Goal: Task Accomplishment & Management: Use online tool/utility

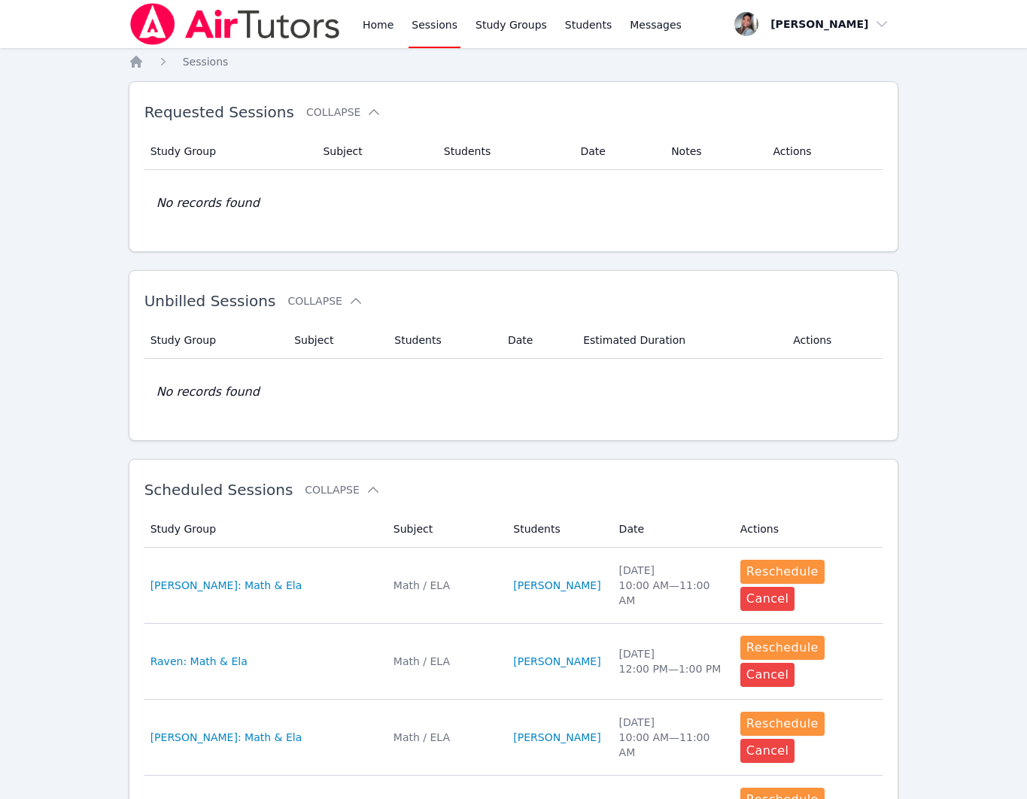
scroll to position [8, 0]
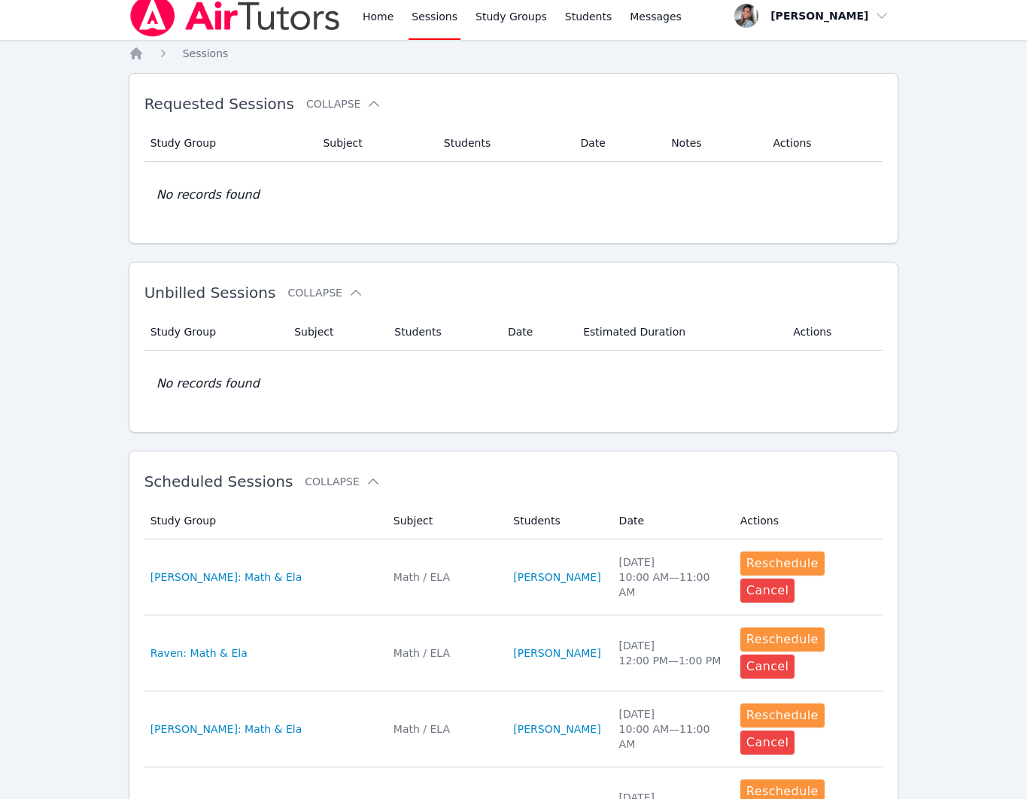
click at [422, 19] on link "Sessions" at bounding box center [435, 16] width 52 height 48
click at [361, 32] on link "Home" at bounding box center [378, 16] width 37 height 48
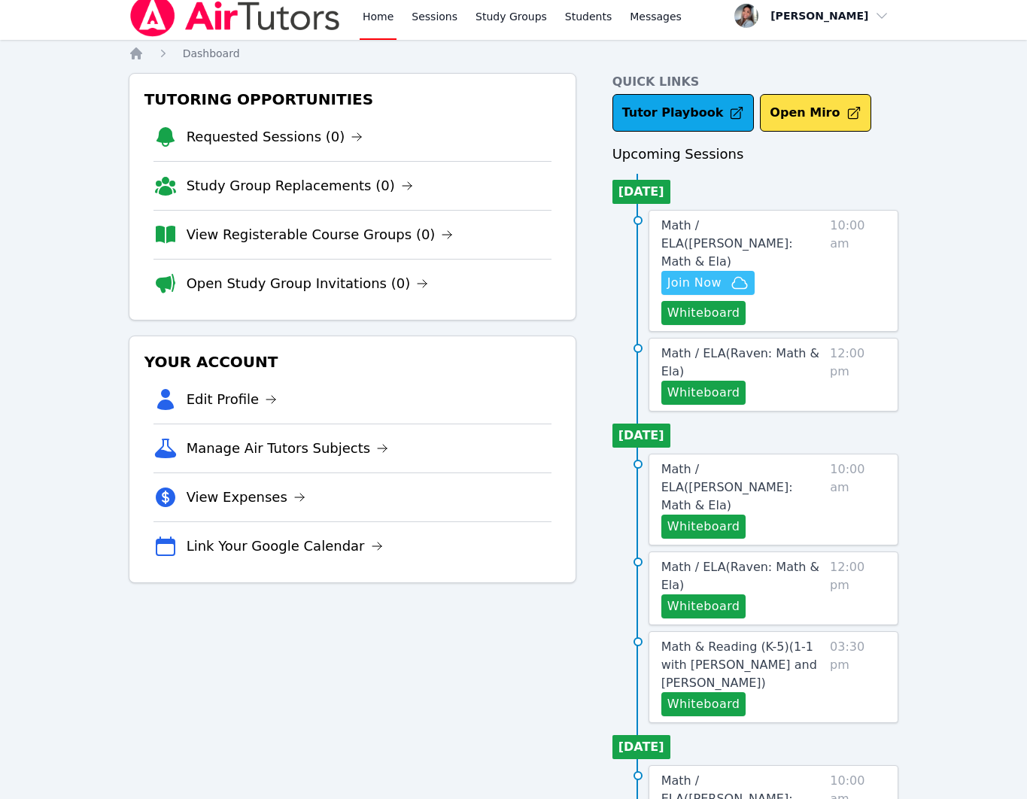
click at [727, 274] on span "Join Now" at bounding box center [708, 283] width 81 height 18
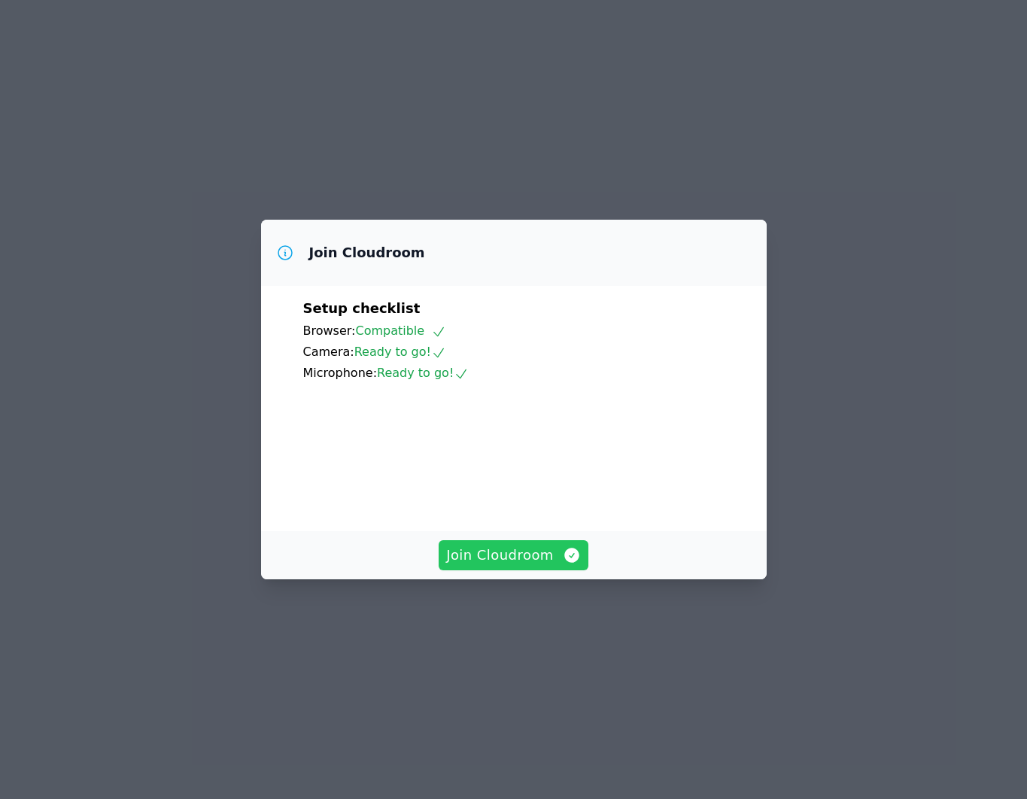
click at [484, 566] on span "Join Cloudroom" at bounding box center [513, 555] width 135 height 21
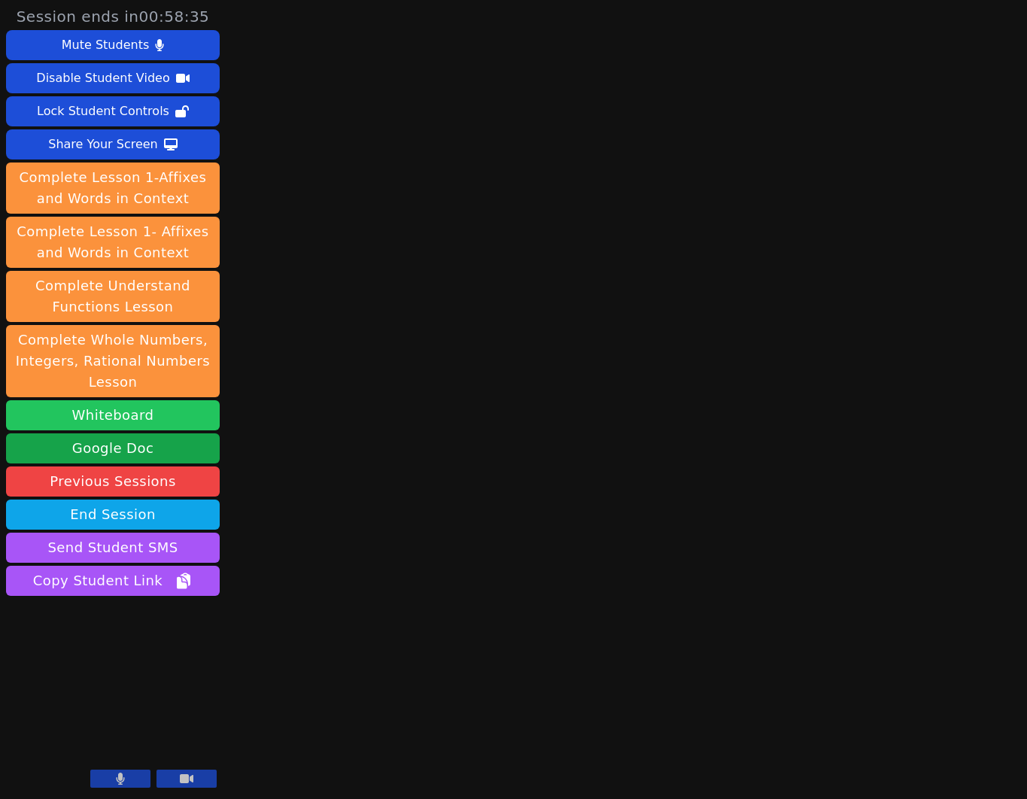
click at [166, 418] on button "Whiteboard" at bounding box center [113, 415] width 214 height 30
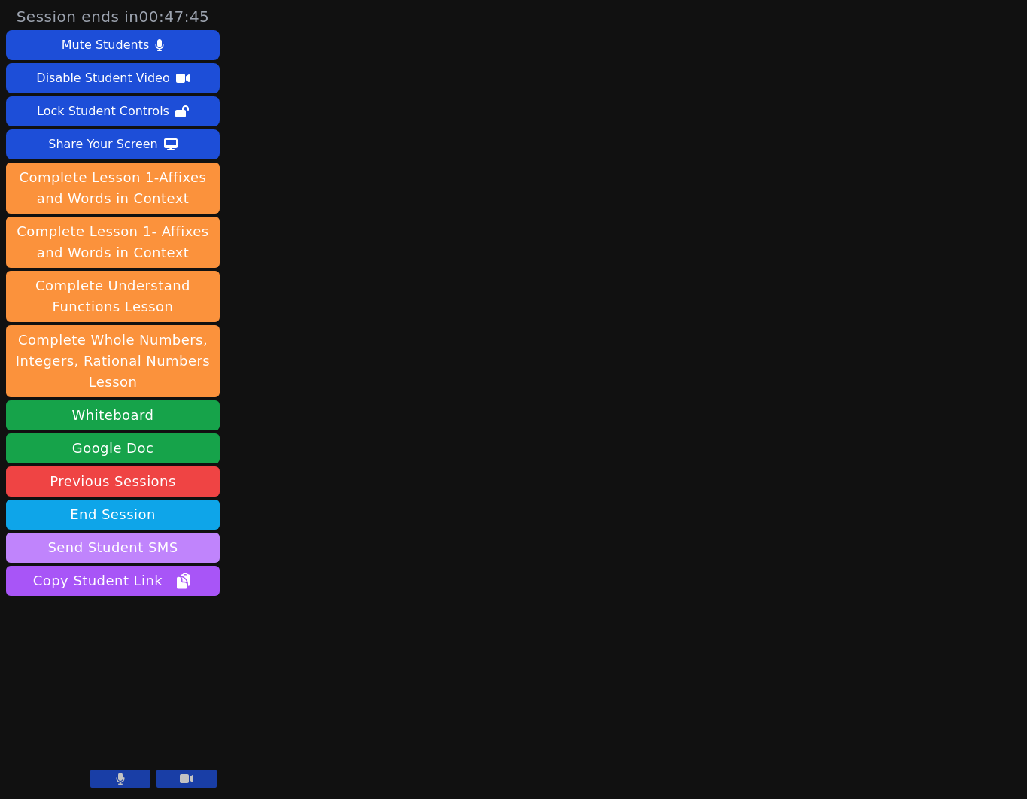
click at [147, 552] on button "Send Student SMS" at bounding box center [113, 548] width 214 height 30
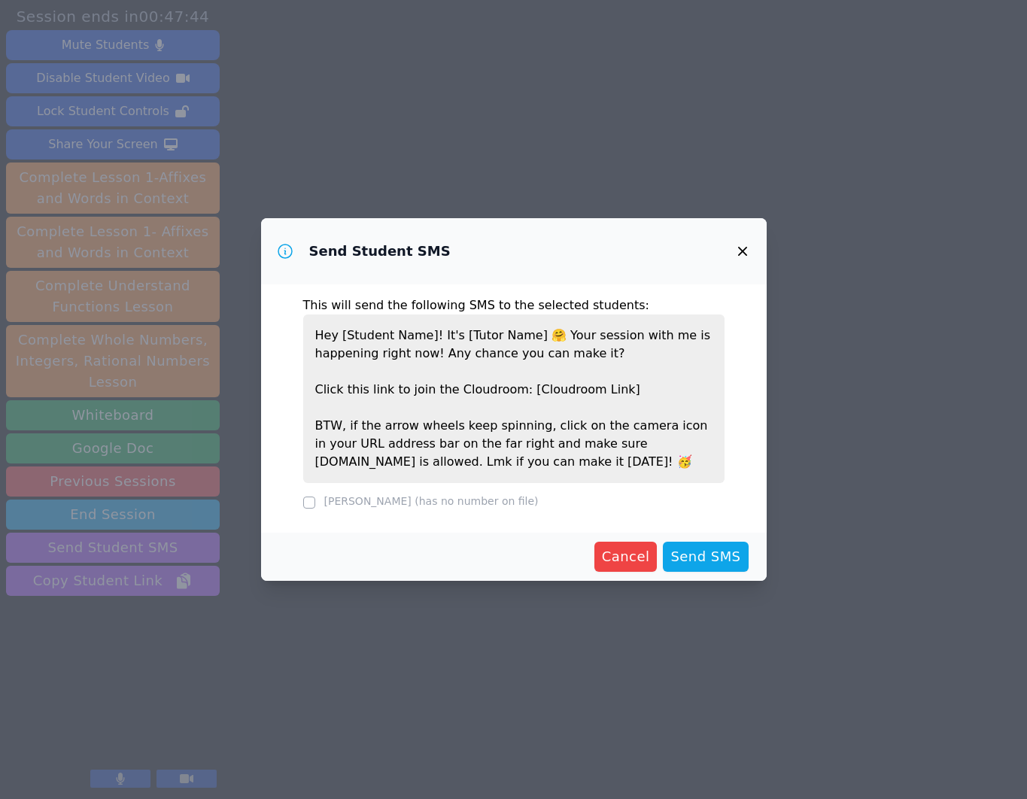
click at [455, 510] on div "SACARIANA CHARLEY (has no number on file)" at bounding box center [514, 503] width 422 height 18
click at [744, 251] on icon "button" at bounding box center [742, 251] width 9 height 9
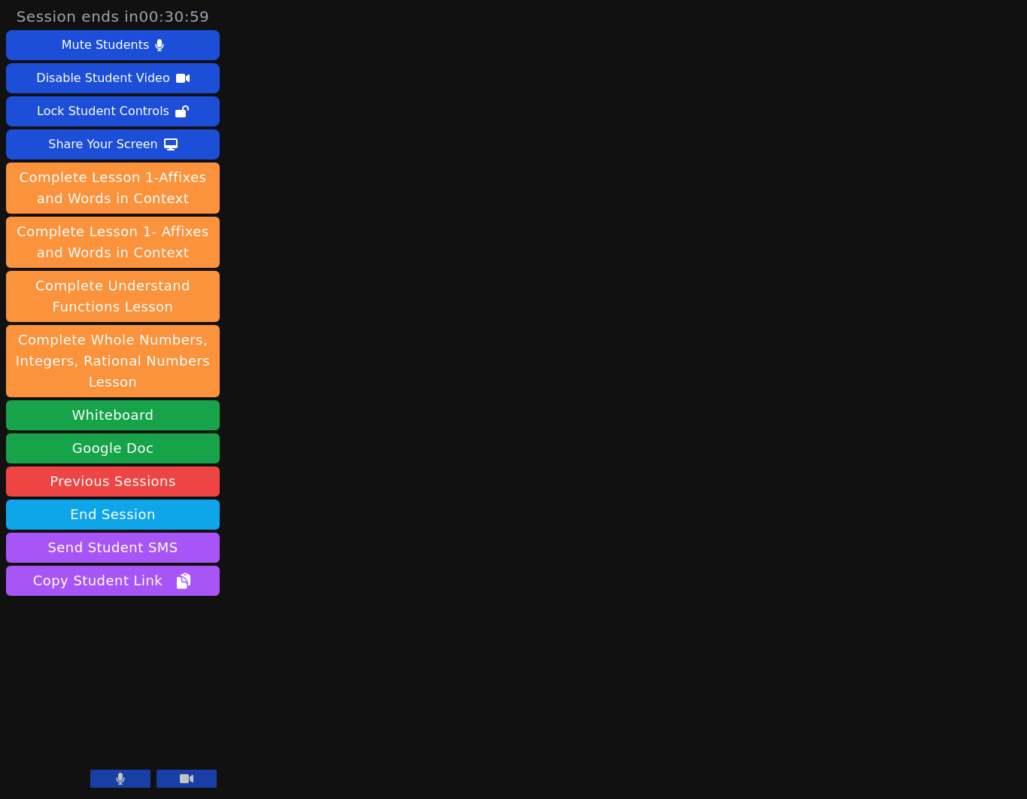
click at [132, 783] on button at bounding box center [120, 779] width 60 height 18
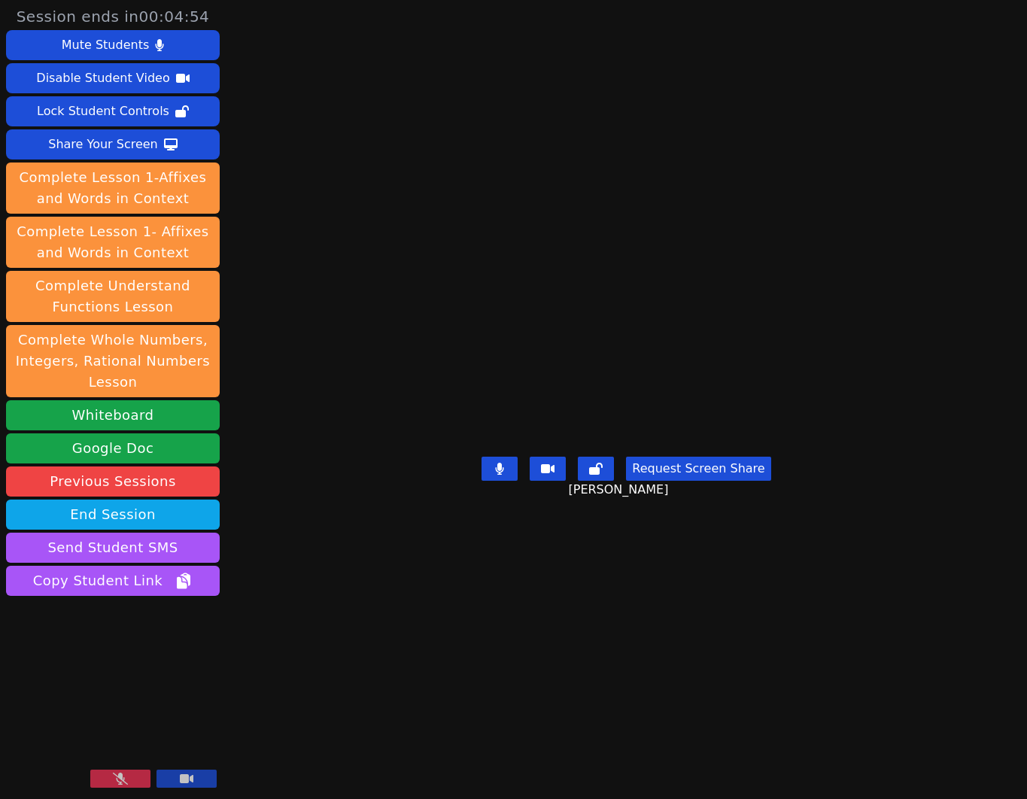
click at [135, 781] on button at bounding box center [120, 779] width 60 height 18
click at [98, 412] on button "Whiteboard" at bounding box center [113, 415] width 214 height 30
click at [160, 410] on button "Whiteboard" at bounding box center [113, 415] width 214 height 30
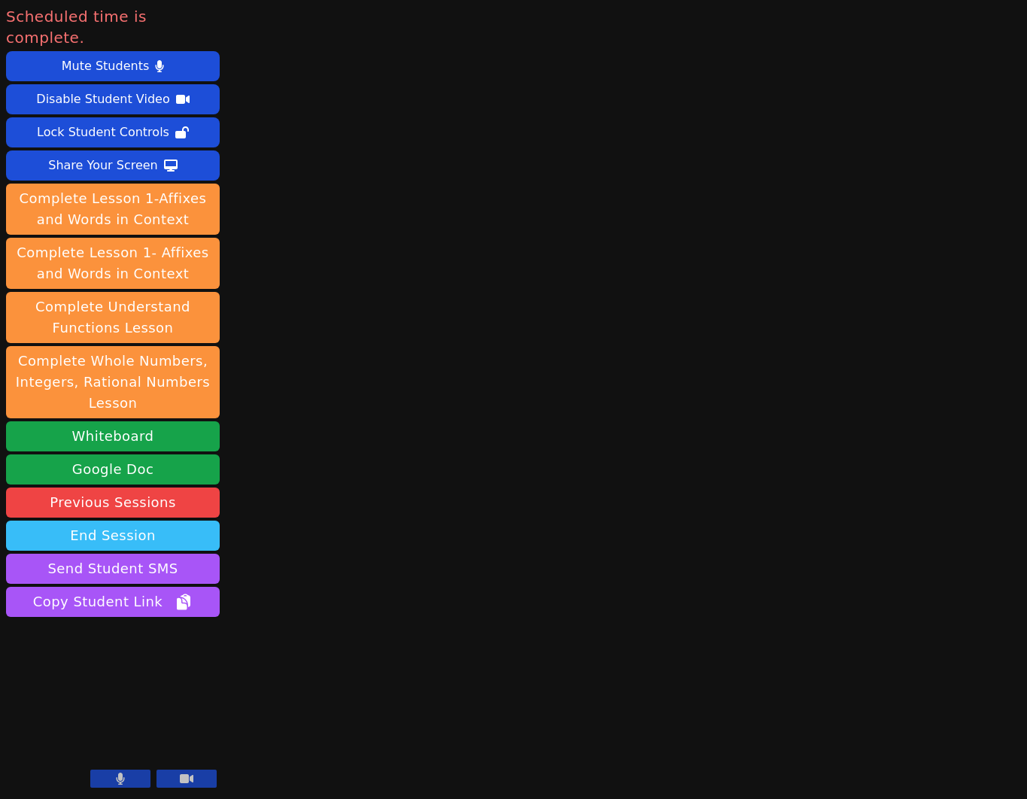
click at [96, 521] on button "End Session" at bounding box center [113, 536] width 214 height 30
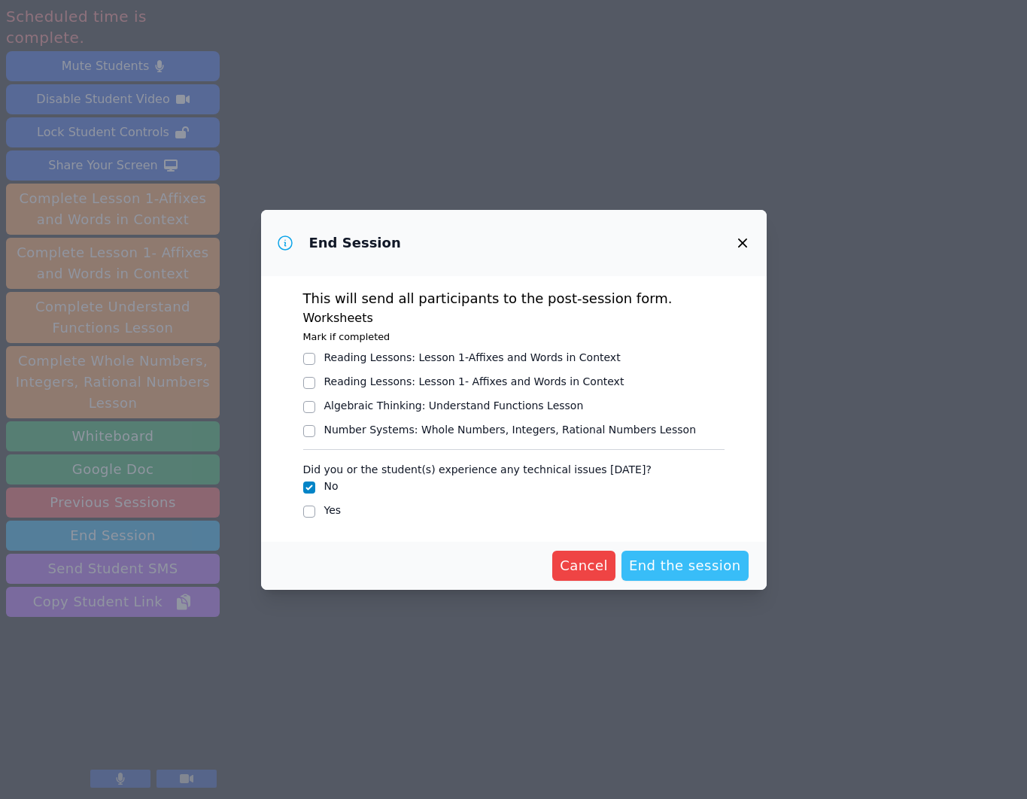
click at [711, 571] on span "End the session" at bounding box center [685, 566] width 112 height 21
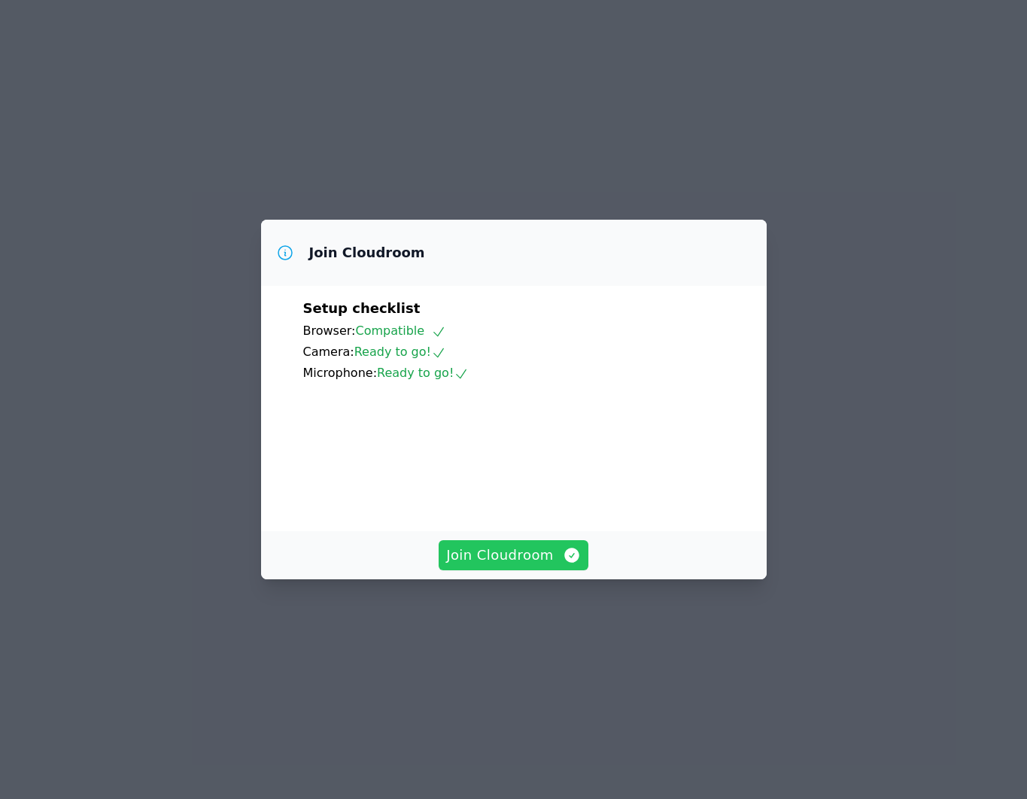
click at [510, 571] on button "Join Cloudroom" at bounding box center [514, 555] width 150 height 30
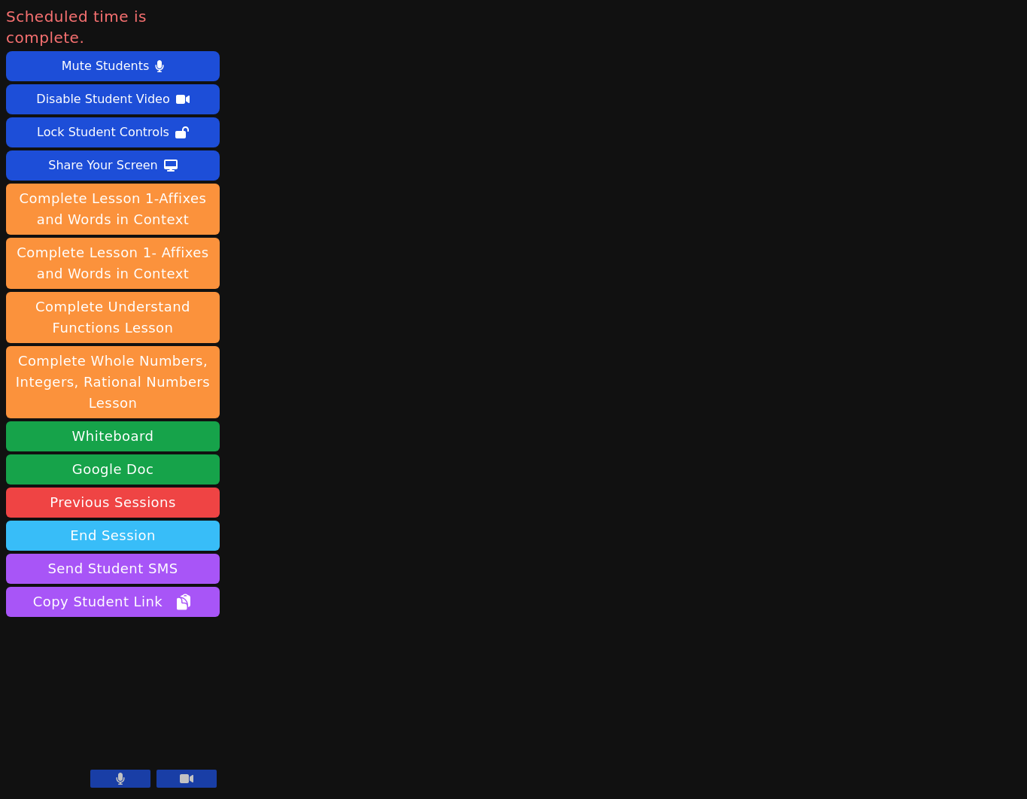
click at [145, 521] on button "End Session" at bounding box center [113, 536] width 214 height 30
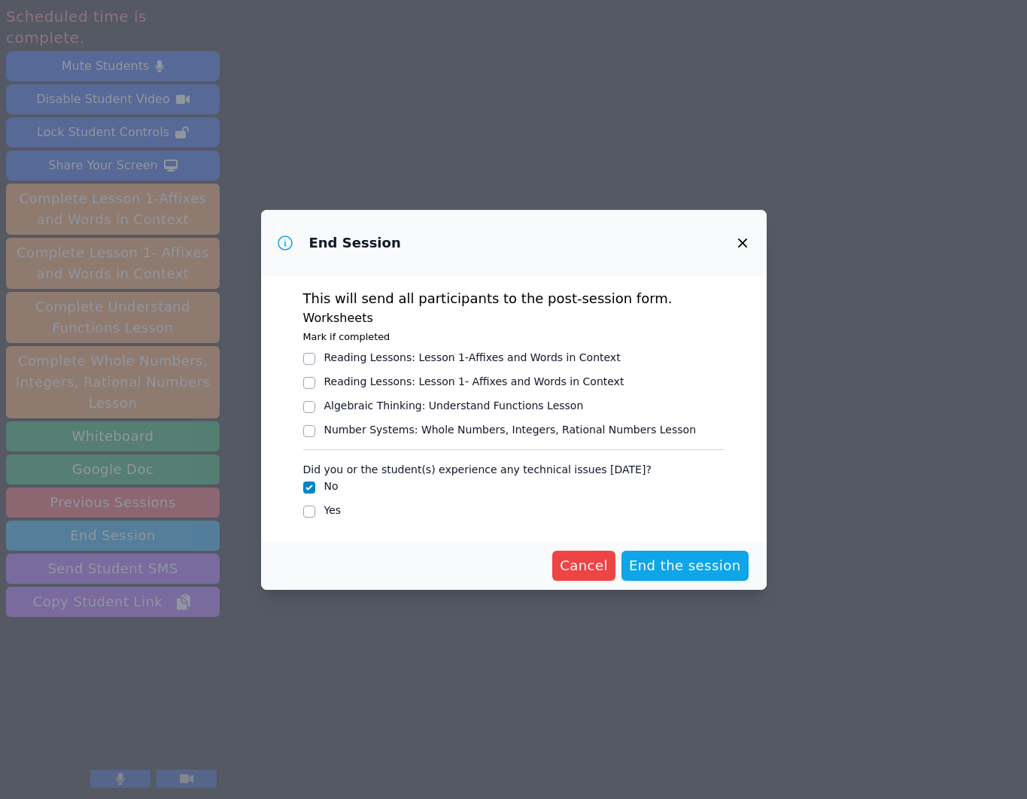
click at [332, 511] on label "Yes" at bounding box center [332, 510] width 17 height 12
click at [315, 511] on input "Yes" at bounding box center [309, 512] width 12 height 12
checkbox input "true"
checkbox input "false"
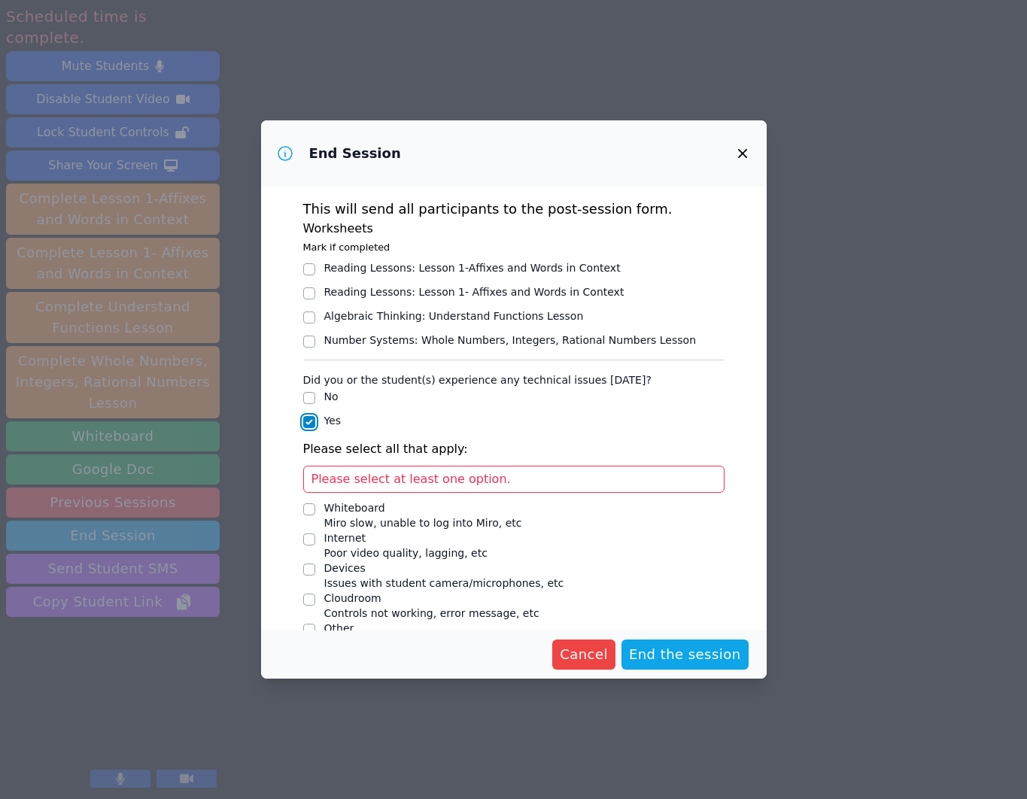
scroll to position [26, 0]
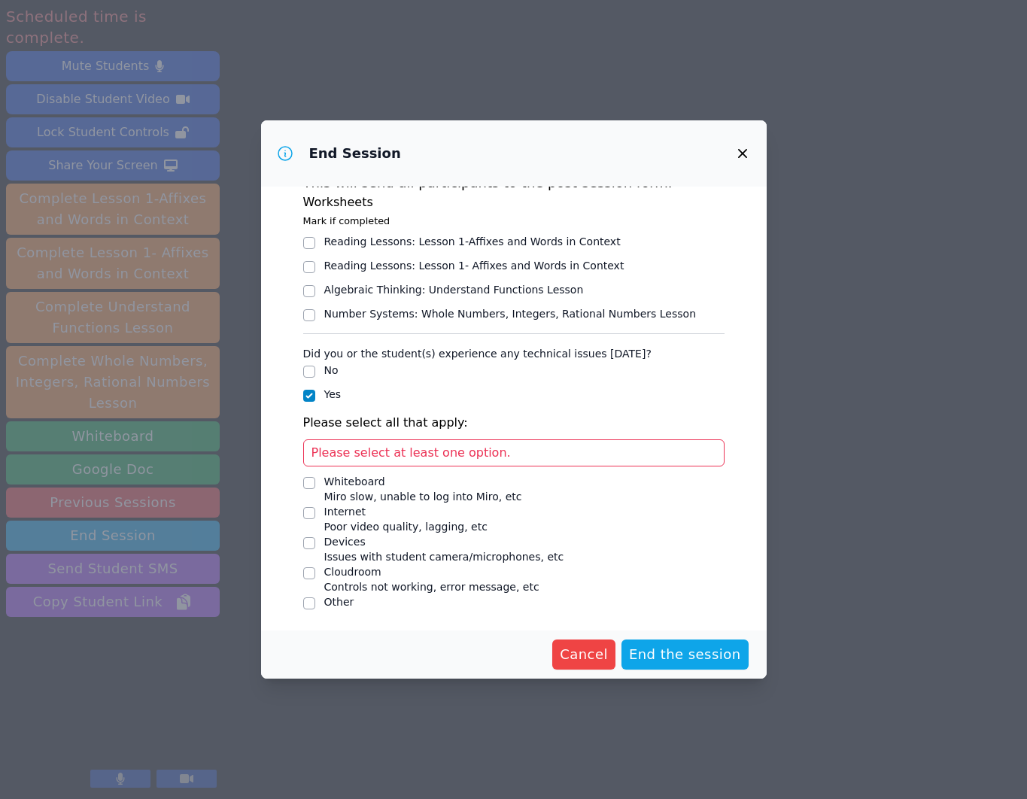
click at [411, 553] on span "Issues with student camera/microphones, etc" at bounding box center [444, 557] width 240 height 12
click at [315, 549] on input "Devices Issues with student camera/microphones, etc" at bounding box center [309, 543] width 12 height 12
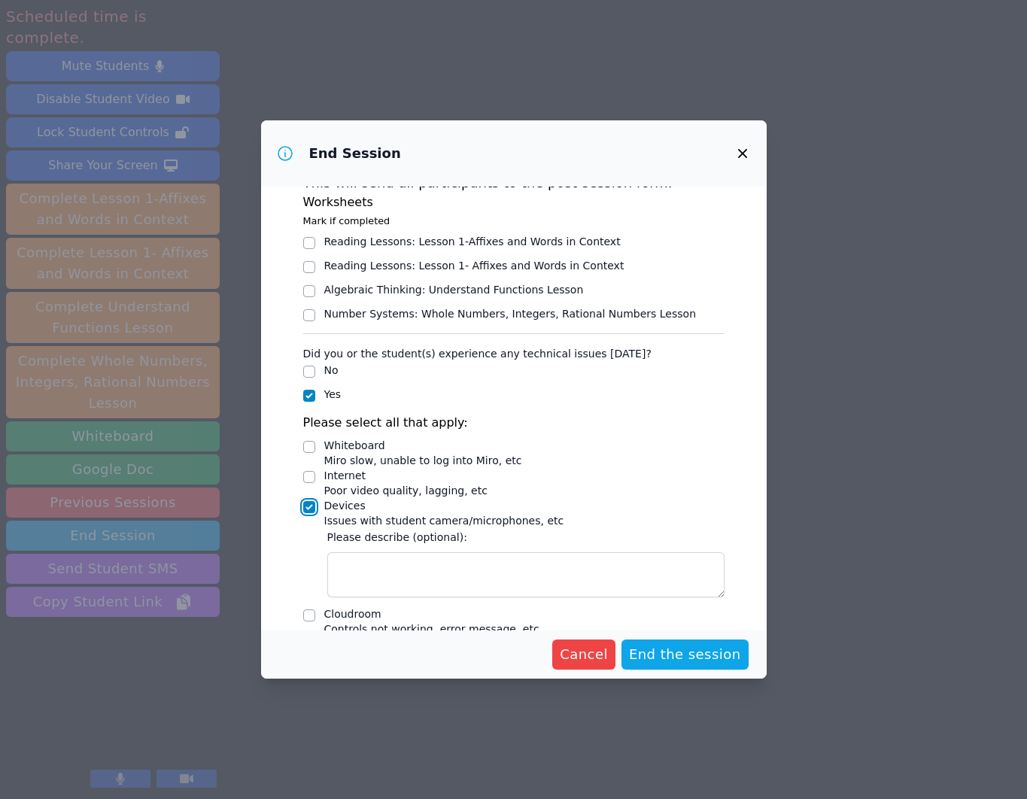
scroll to position [26, 0]
click at [305, 507] on input "Devices Issues with student camera/microphones, etc" at bounding box center [309, 508] width 12 height 12
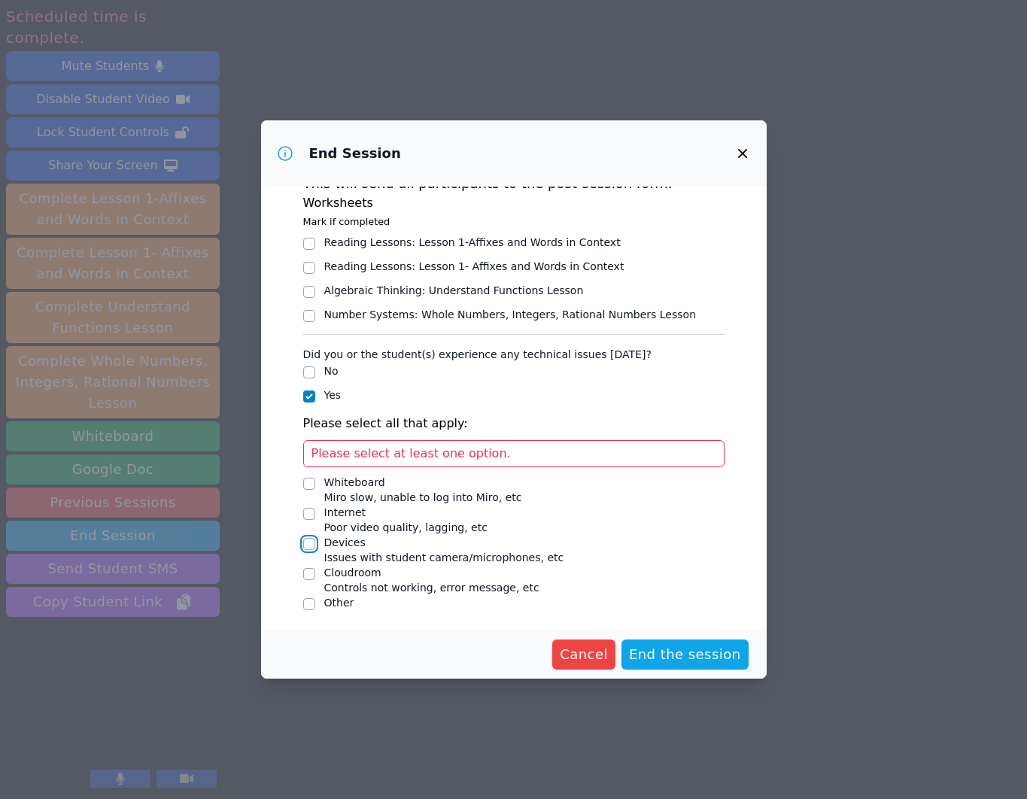
click at [306, 543] on input "Devices Issues with student camera/microphones, etc" at bounding box center [309, 544] width 12 height 12
checkbox input "true"
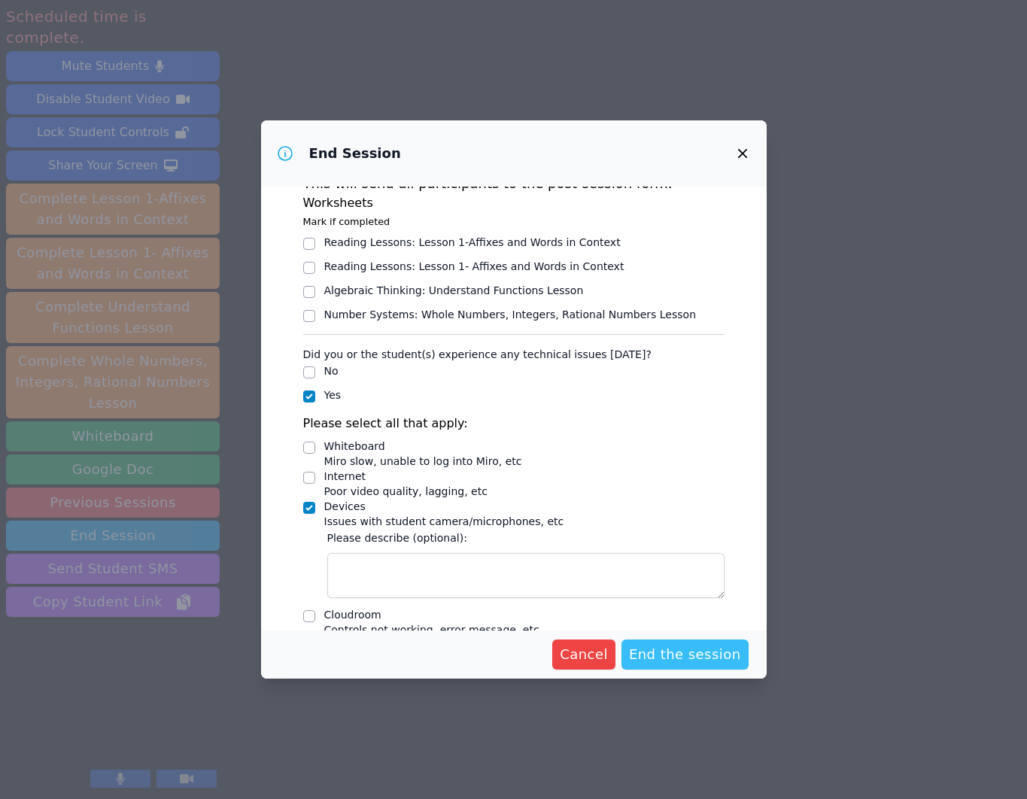
click at [706, 662] on span "End the session" at bounding box center [685, 654] width 112 height 21
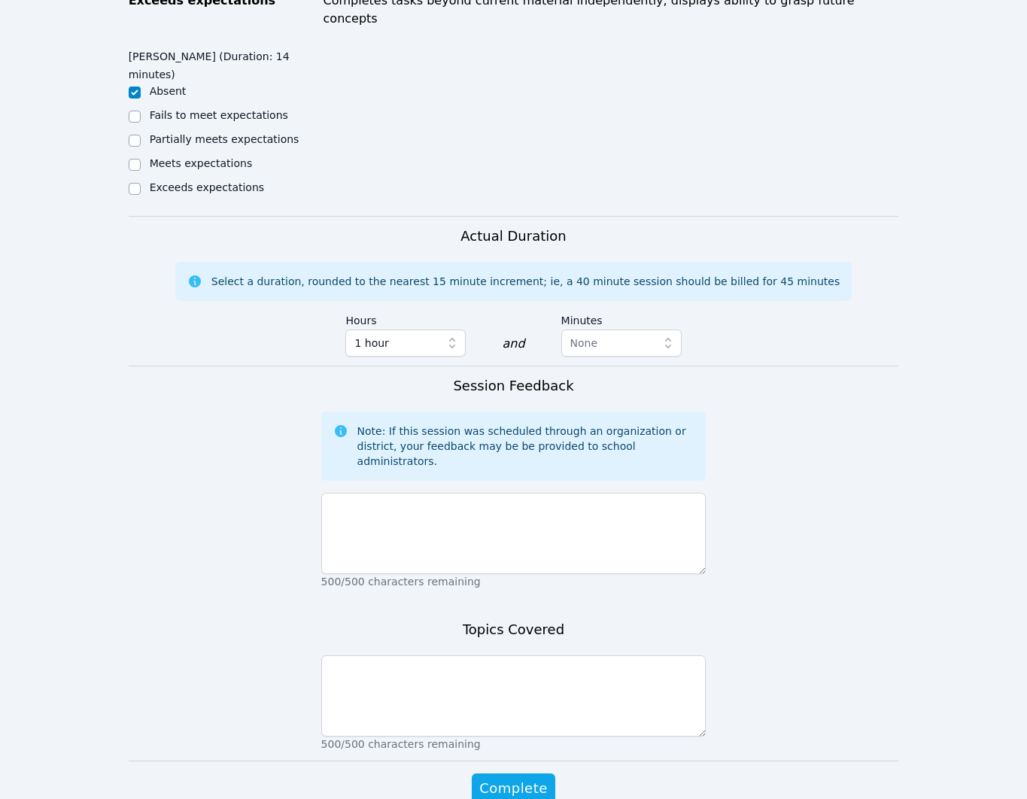
scroll to position [825, 0]
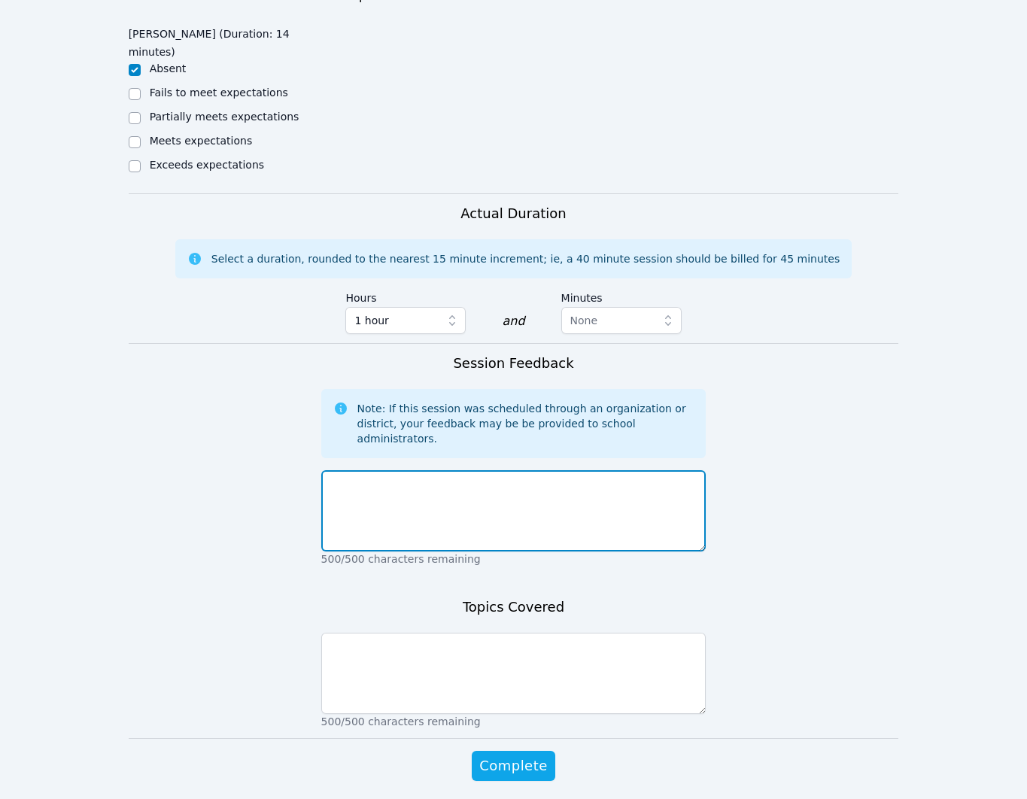
click at [611, 472] on textarea at bounding box center [513, 510] width 385 height 81
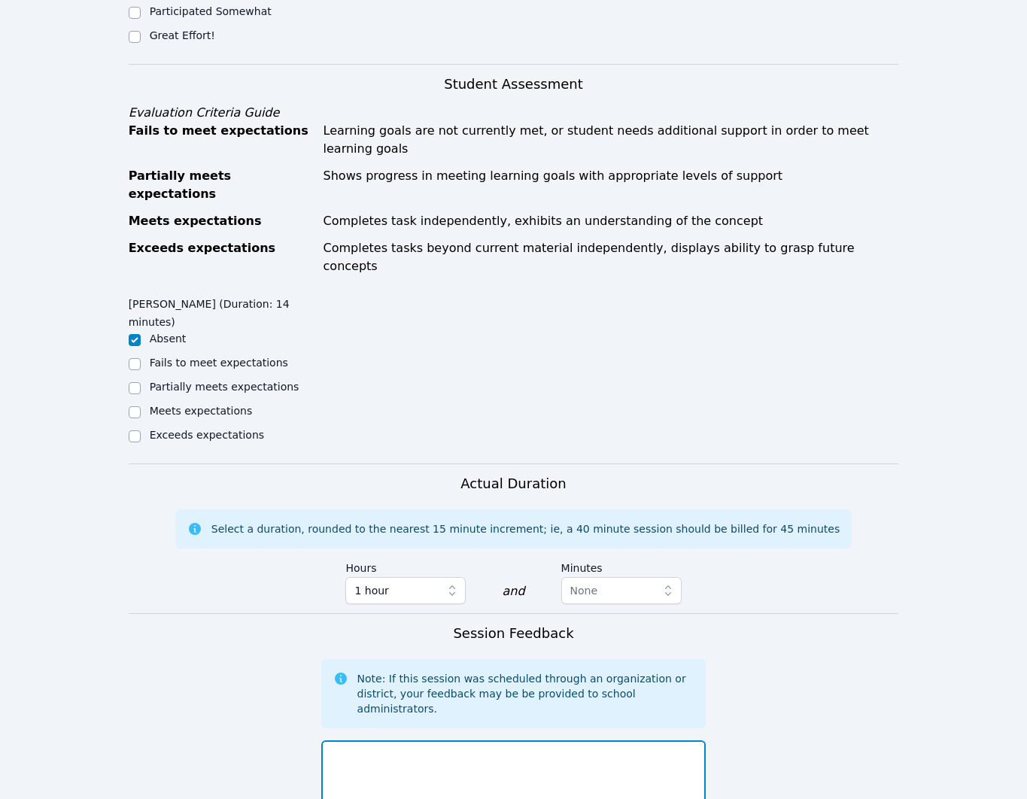
scroll to position [461, 0]
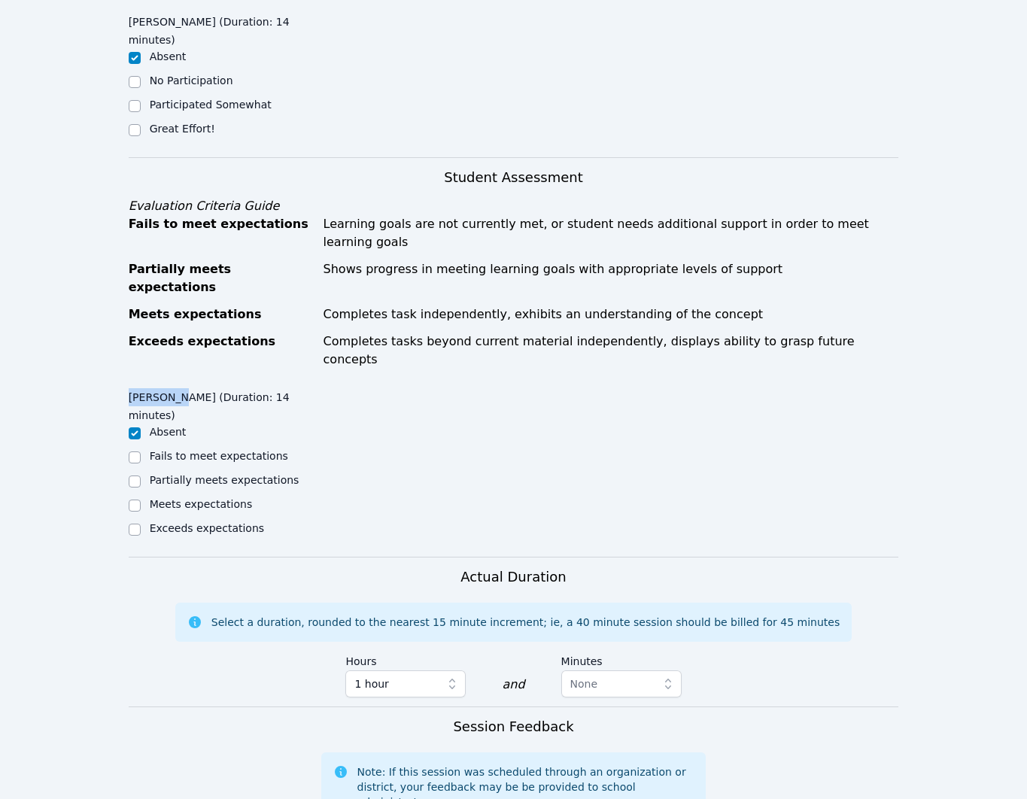
drag, startPoint x: 129, startPoint y: 347, endPoint x: 185, endPoint y: 345, distance: 55.7
click at [185, 384] on legend "SACARIANA CHARLEY (Duration: 14 minutes)" at bounding box center [225, 404] width 193 height 41
copy legend "SACARIANA"
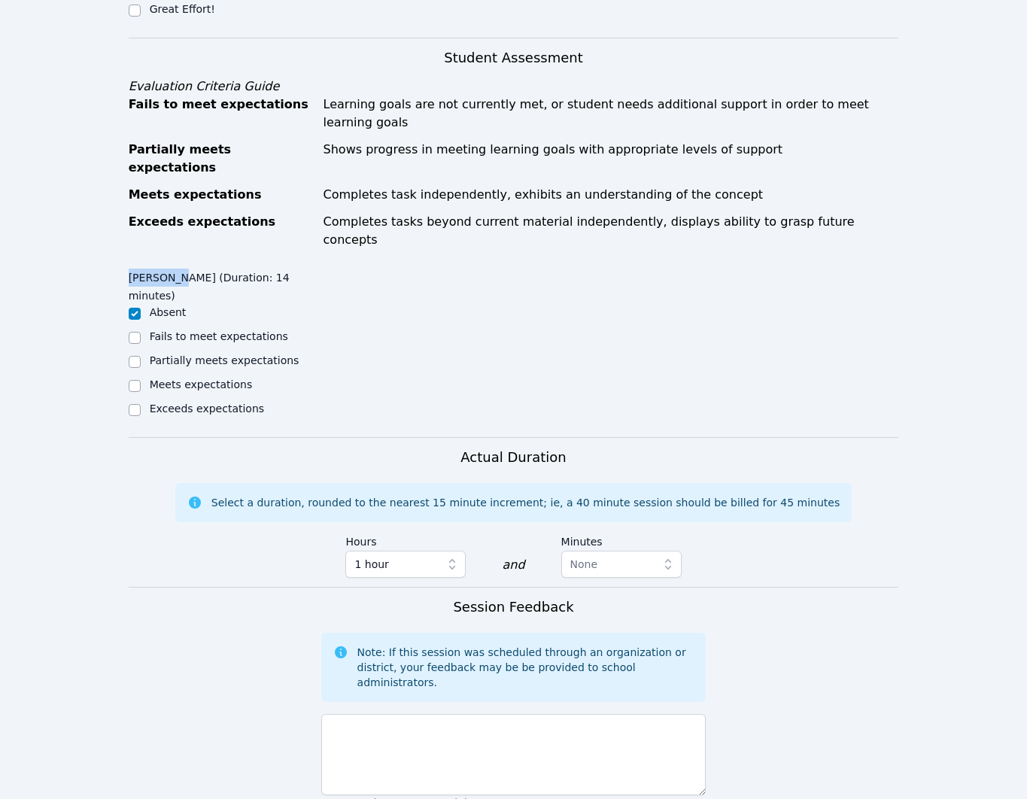
scroll to position [683, 0]
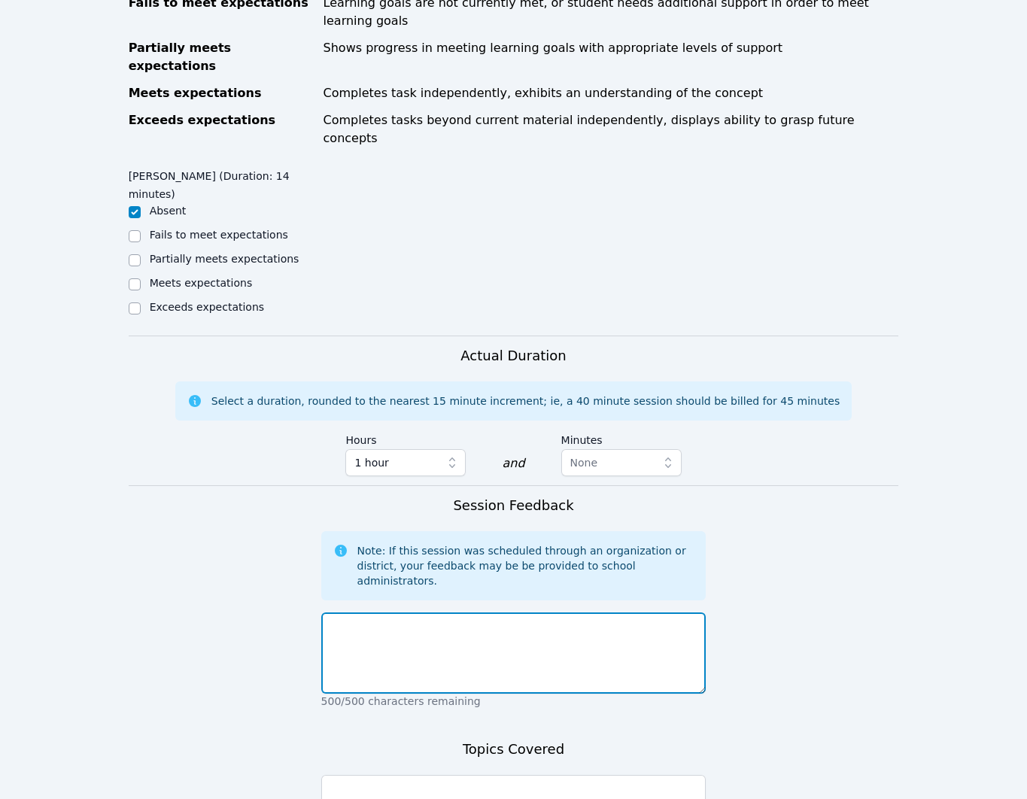
click at [415, 613] on textarea at bounding box center [513, 653] width 385 height 81
paste textarea "SACARIANA"
drag, startPoint x: 394, startPoint y: 575, endPoint x: 298, endPoint y: 579, distance: 96.4
click at [298, 579] on form "Student Participation Do not enter a participation level for ABSENT students SA…" at bounding box center [514, 334] width 771 height 1240
click at [495, 613] on textarea "Sacariana had" at bounding box center [513, 653] width 385 height 81
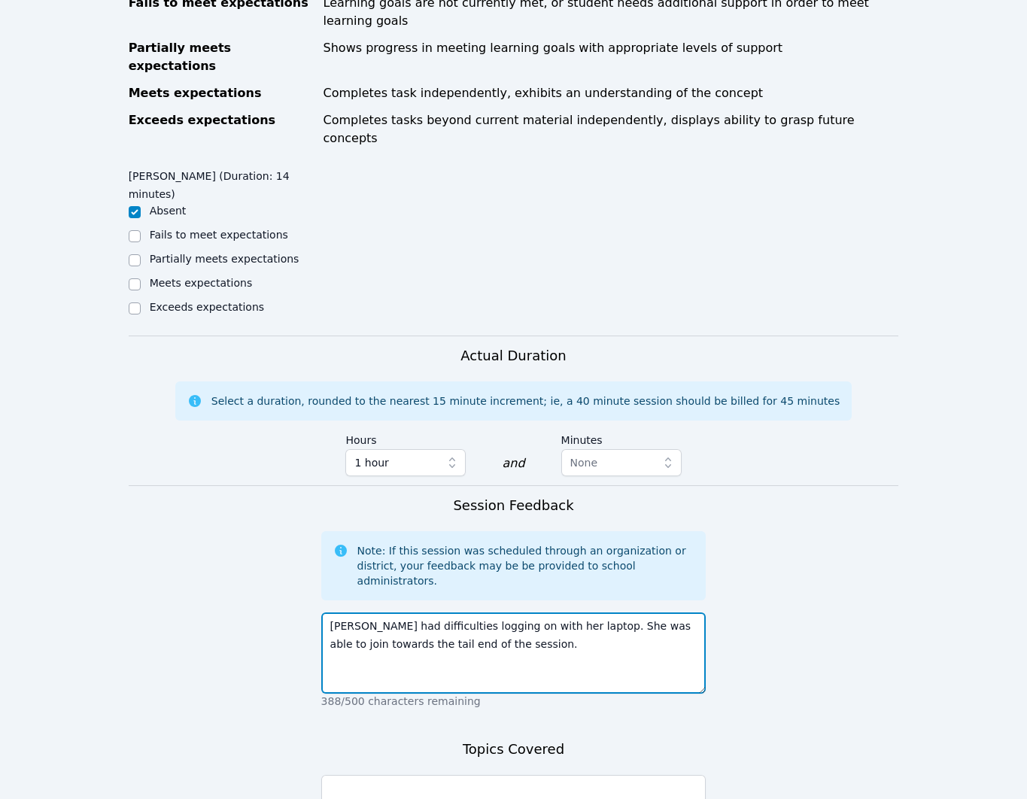
click at [428, 613] on textarea "Sacariana had difficulties logging on with her laptop. She was able to join tow…" at bounding box center [513, 653] width 385 height 81
type textarea "Sacariana had difficulties logging on with her laptop. She was able to join tow…"
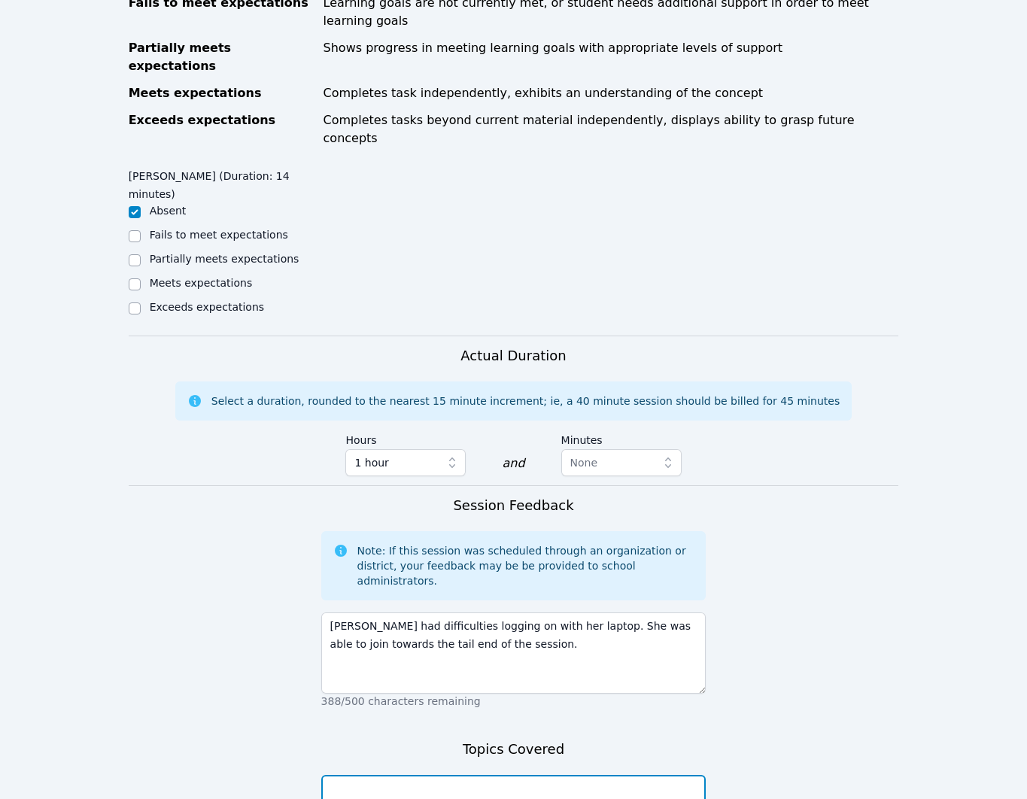
paste textarea "Sacariana had difficulties logging on with her laptop. She was able to join tow…"
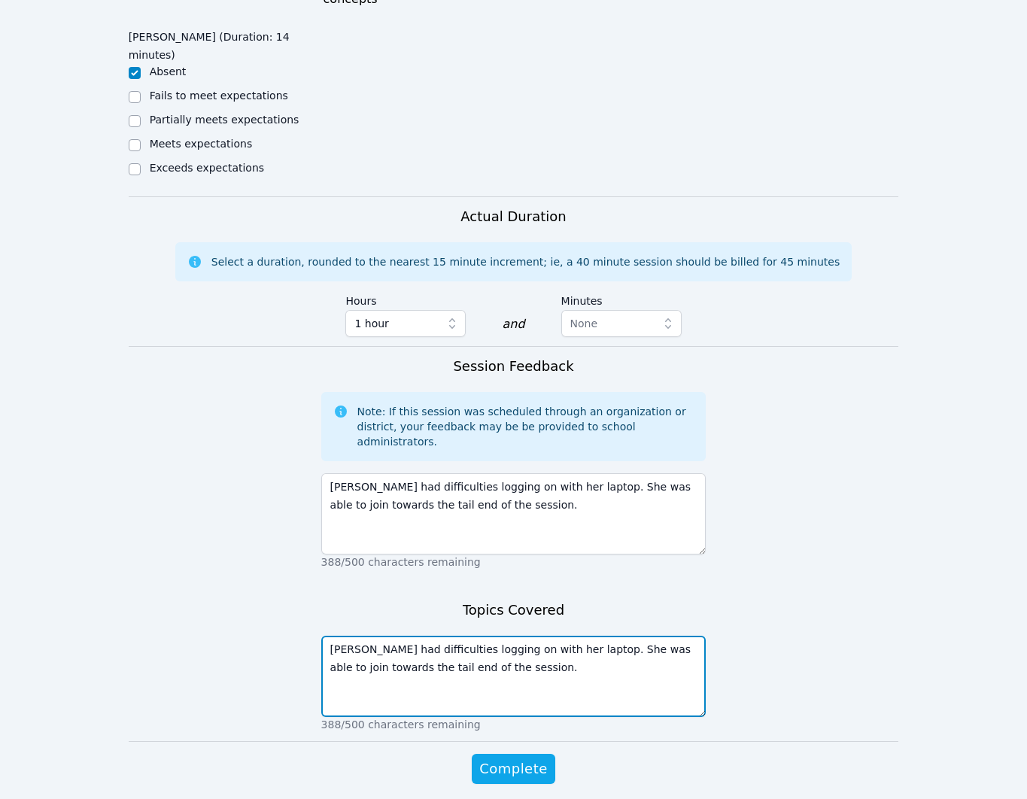
scroll to position [825, 0]
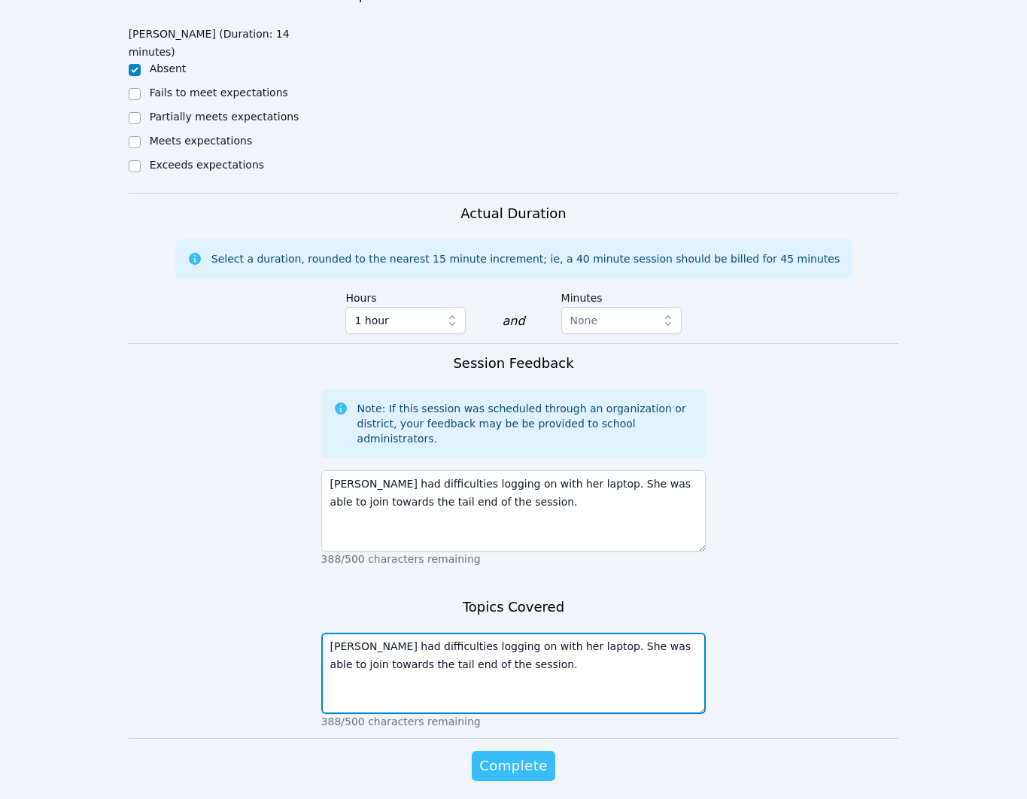
type textarea "Sacariana had difficulties logging on with her laptop. She was able to join tow…"
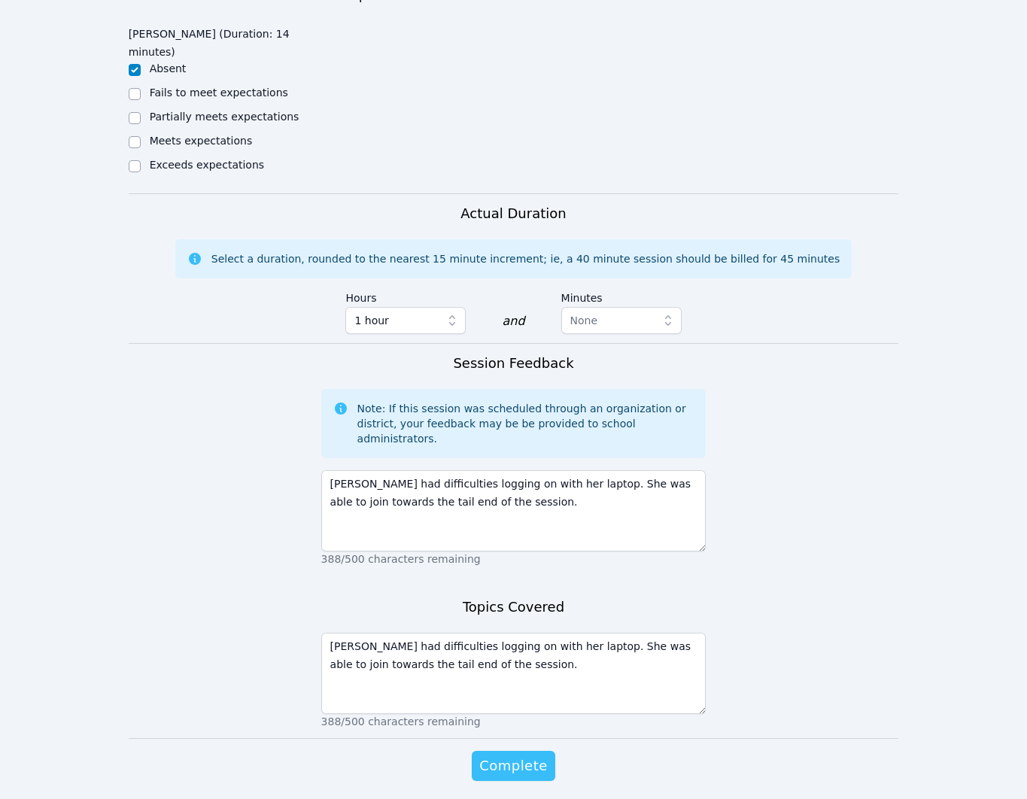
click at [492, 756] on span "Complete" at bounding box center [513, 766] width 68 height 21
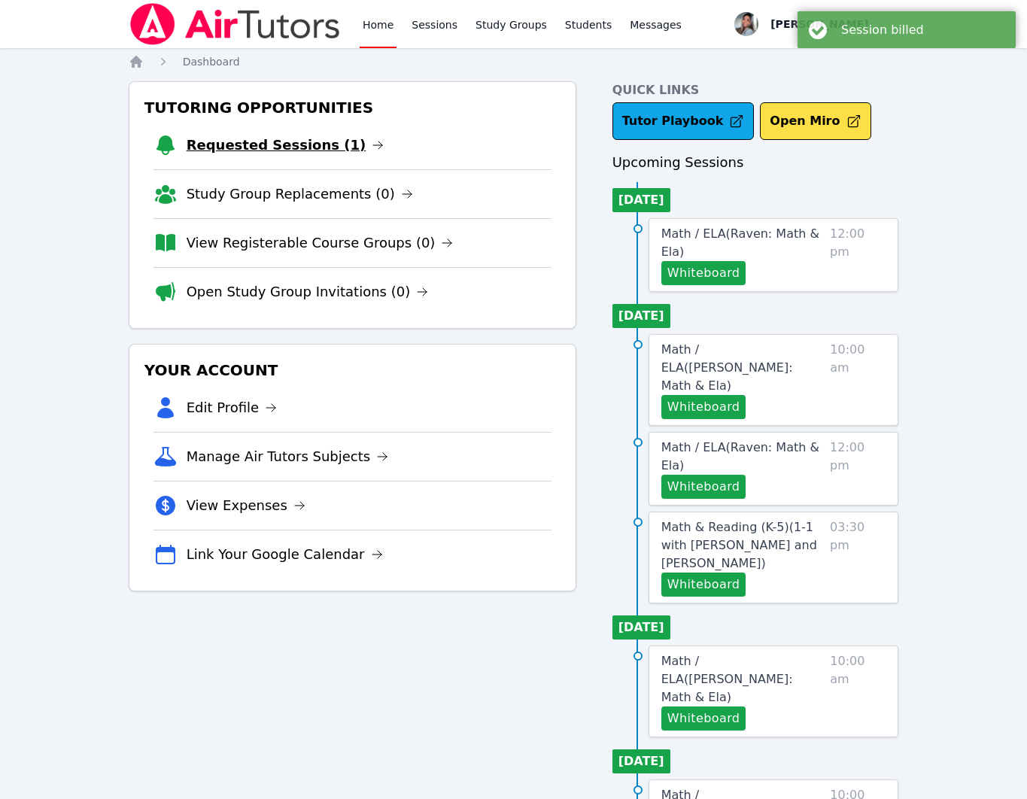
click at [280, 145] on link "Requested Sessions (1)" at bounding box center [286, 145] width 198 height 21
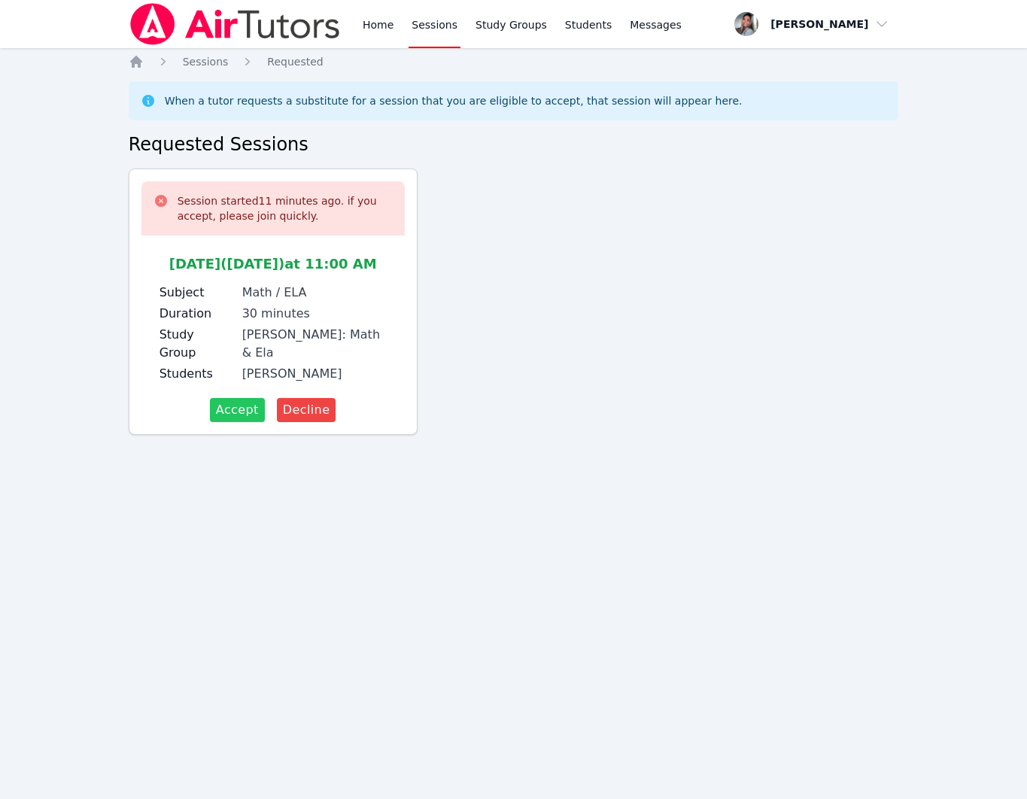
click at [244, 408] on span "Accept" at bounding box center [237, 410] width 43 height 18
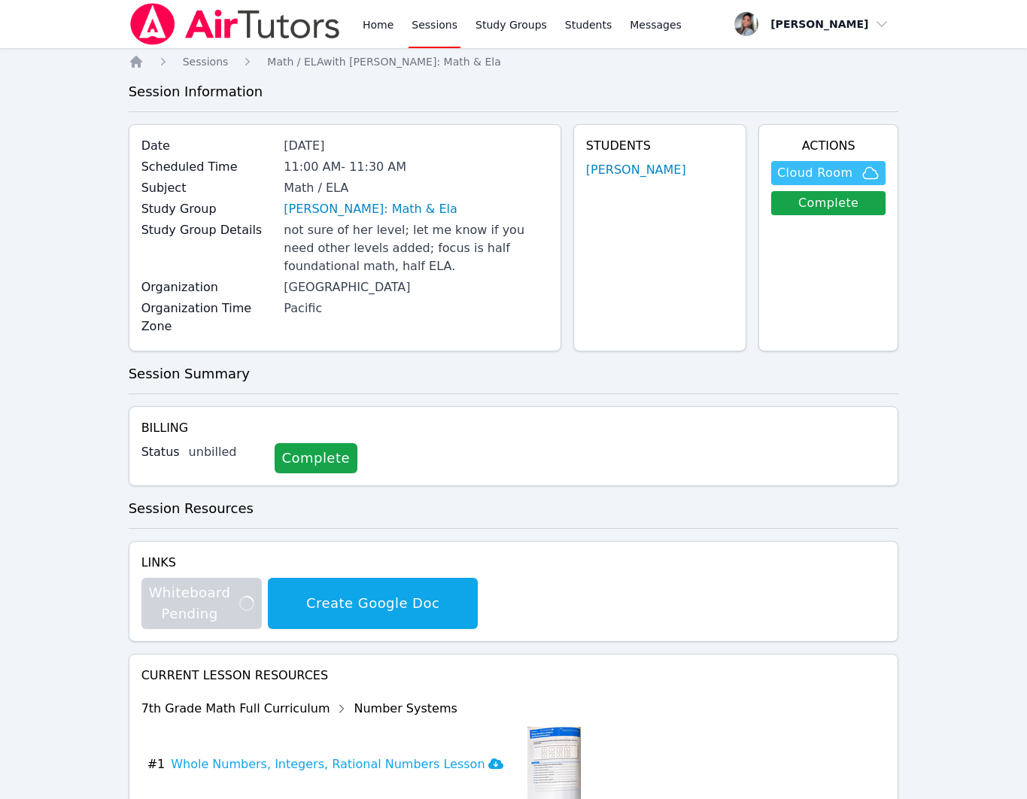
click at [814, 178] on span "Cloud Room" at bounding box center [815, 173] width 75 height 18
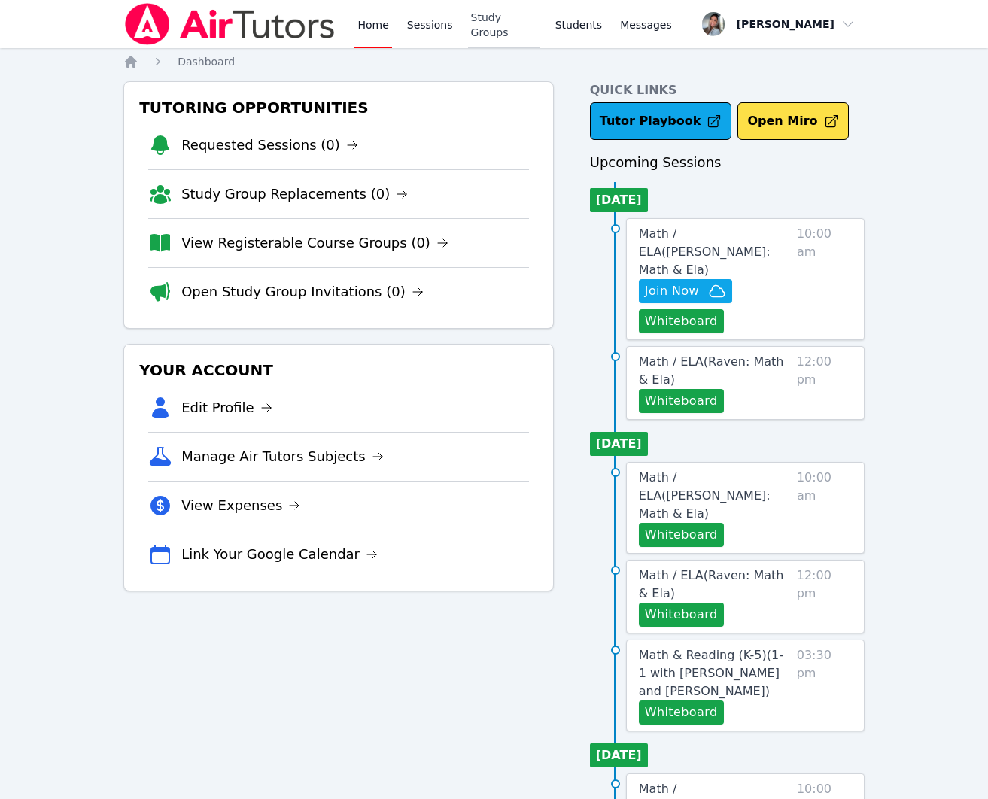
click at [494, 26] on link "Study Groups" at bounding box center [504, 24] width 72 height 48
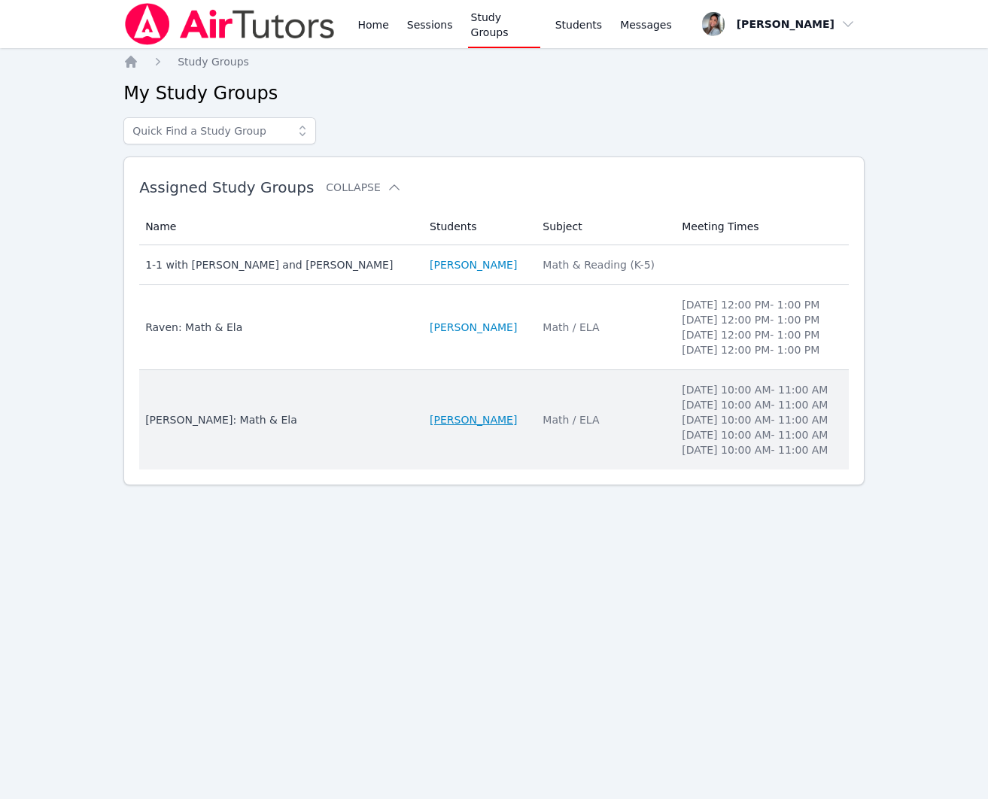
click at [456, 428] on link "[PERSON_NAME]" at bounding box center [473, 419] width 87 height 15
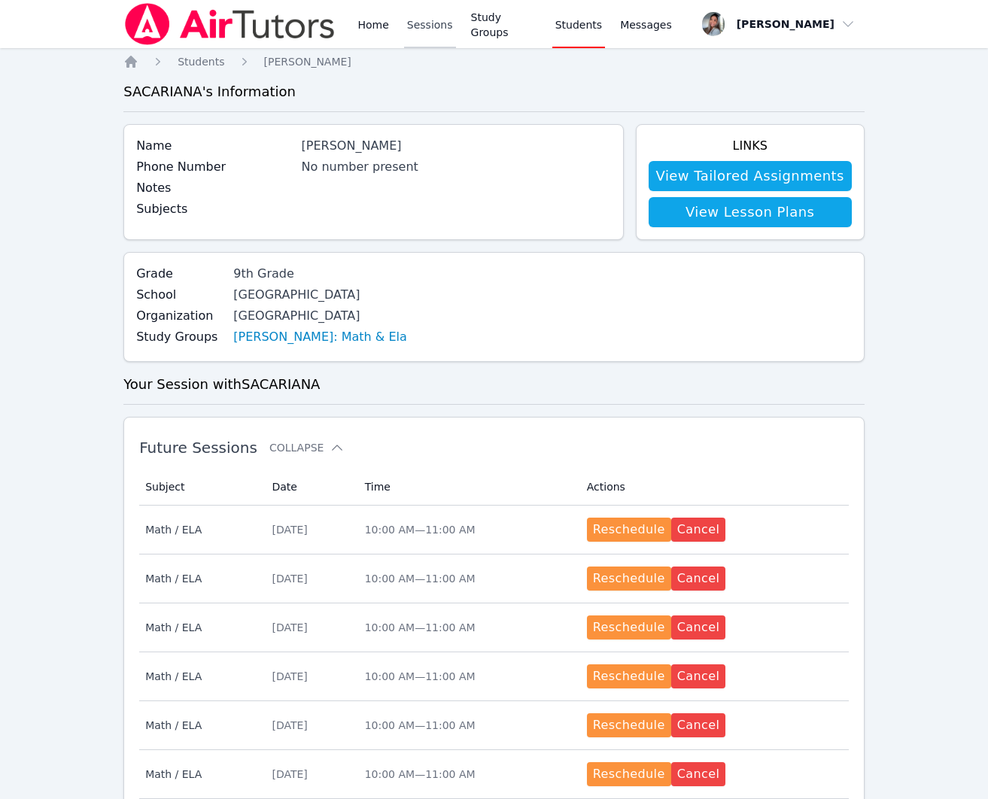
click at [428, 26] on link "Sessions" at bounding box center [430, 24] width 52 height 48
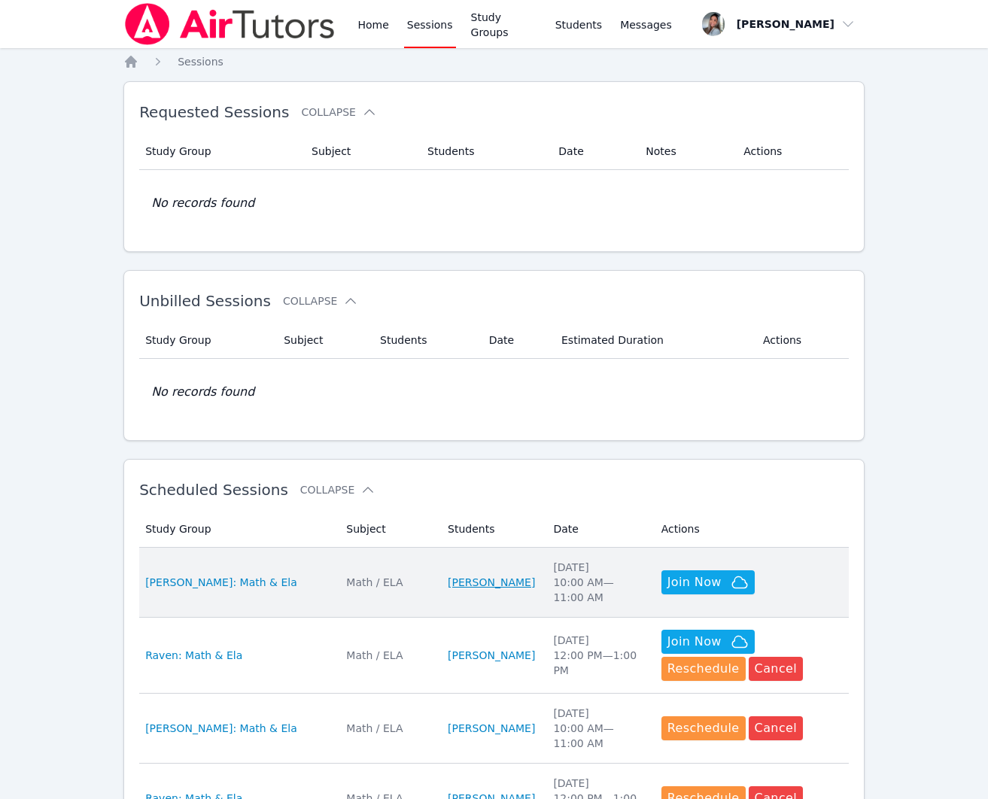
click at [464, 583] on link "[PERSON_NAME]" at bounding box center [491, 582] width 87 height 15
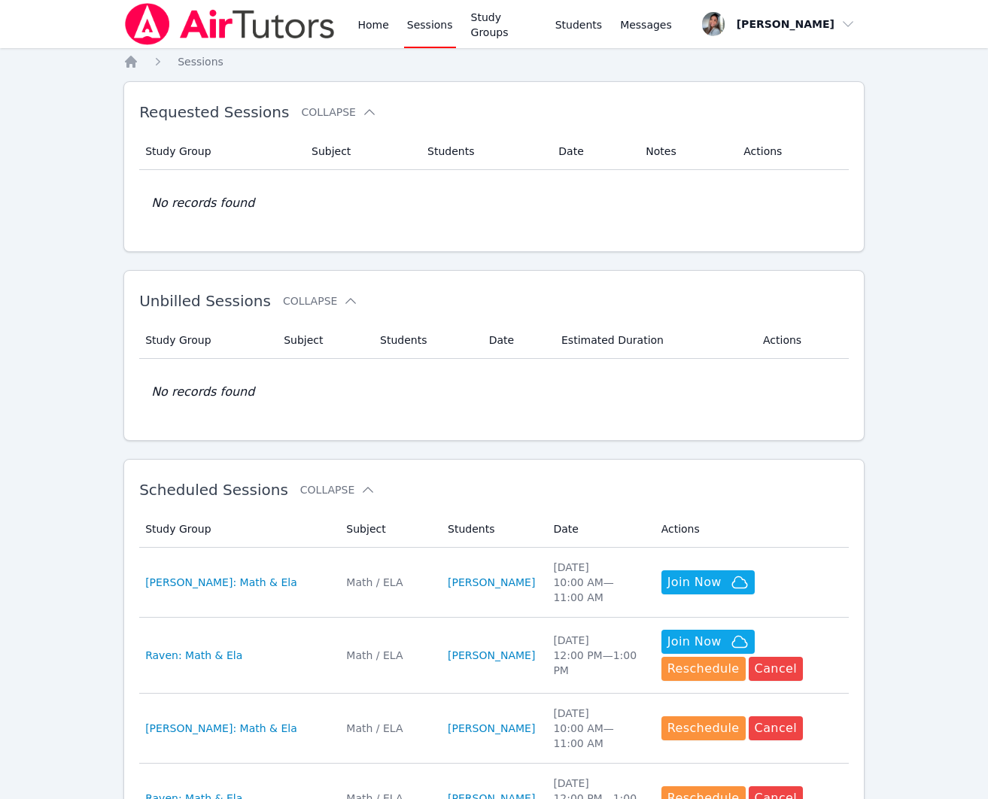
click at [256, 582] on span "[PERSON_NAME]: Math & Ela" at bounding box center [221, 582] width 152 height 15
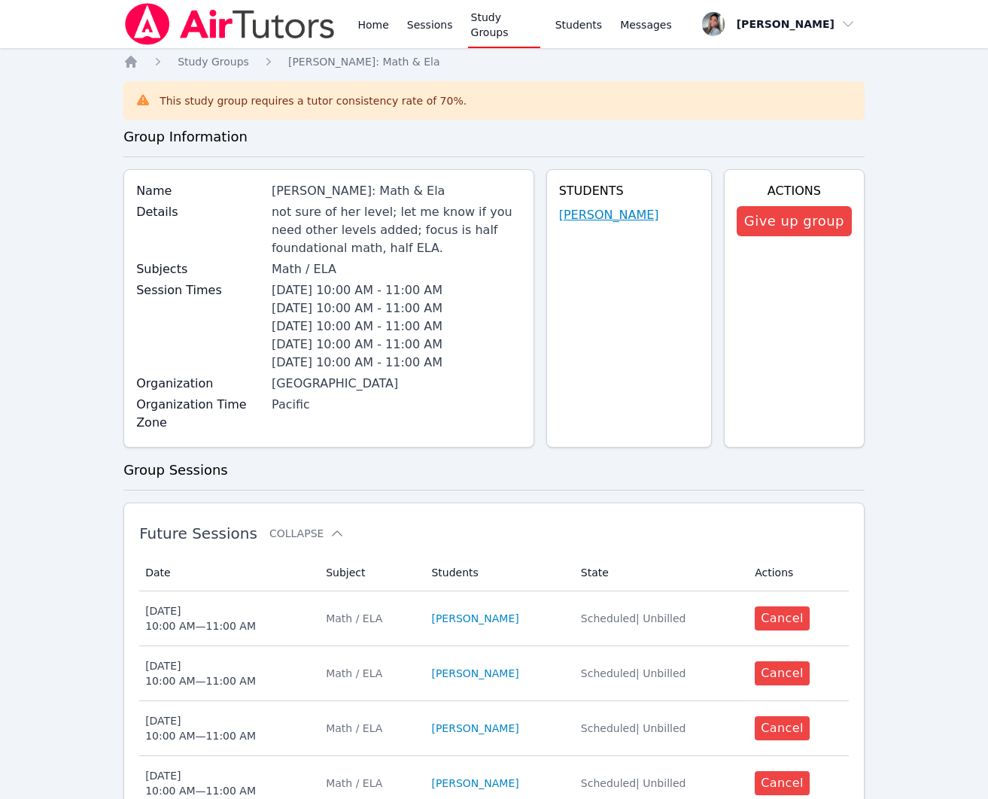
click at [638, 220] on link "[PERSON_NAME]" at bounding box center [609, 215] width 100 height 18
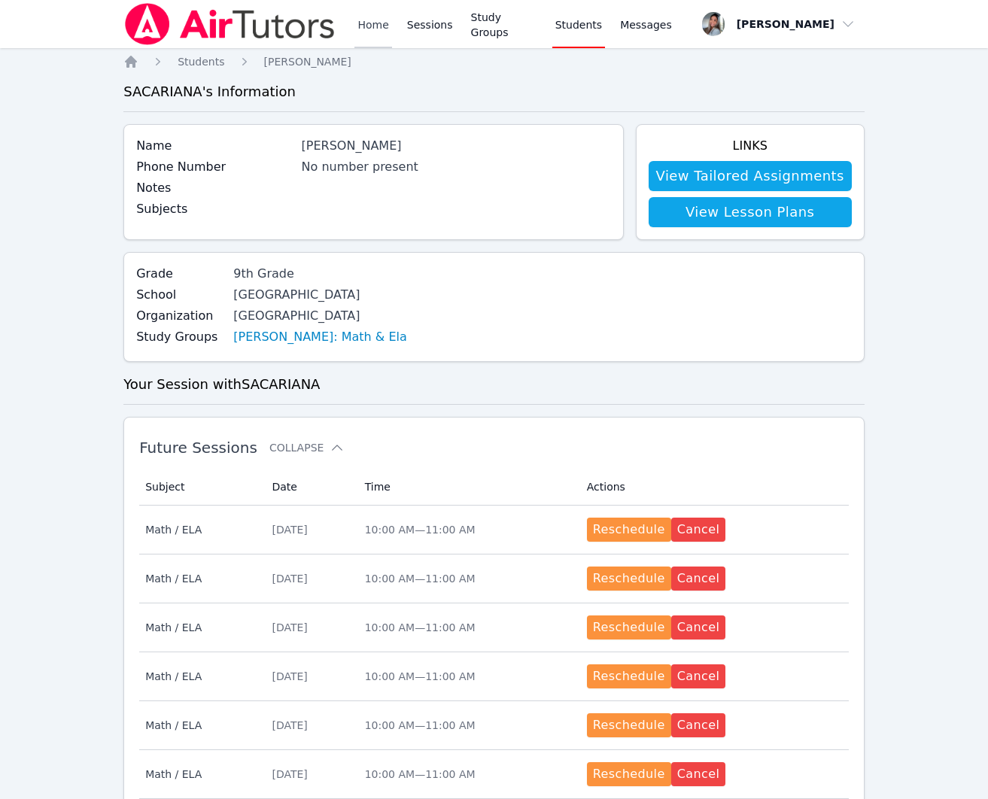
click at [374, 31] on link "Home" at bounding box center [373, 24] width 37 height 48
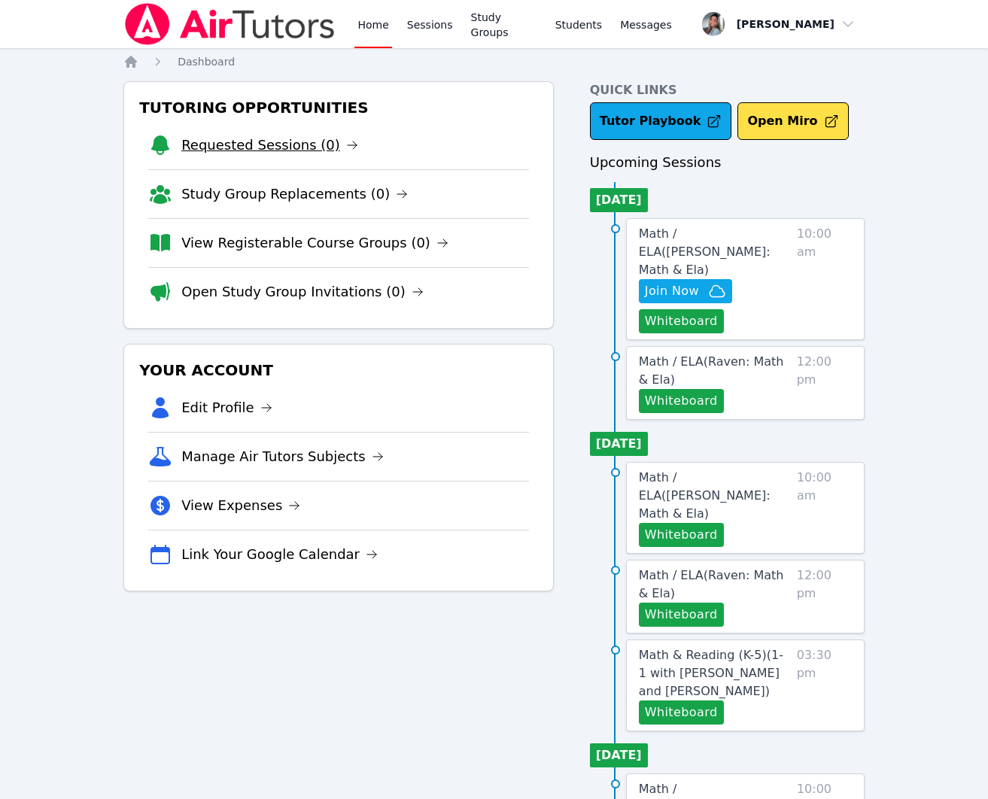
click at [282, 148] on link "Requested Sessions (0)" at bounding box center [269, 145] width 177 height 21
click at [336, 249] on link "View Registerable Course Groups (0)" at bounding box center [314, 243] width 267 height 21
click at [300, 194] on link "Study Group Replacements (0)" at bounding box center [294, 194] width 227 height 21
click at [290, 300] on link "Open Study Group Invitations (0)" at bounding box center [302, 292] width 242 height 21
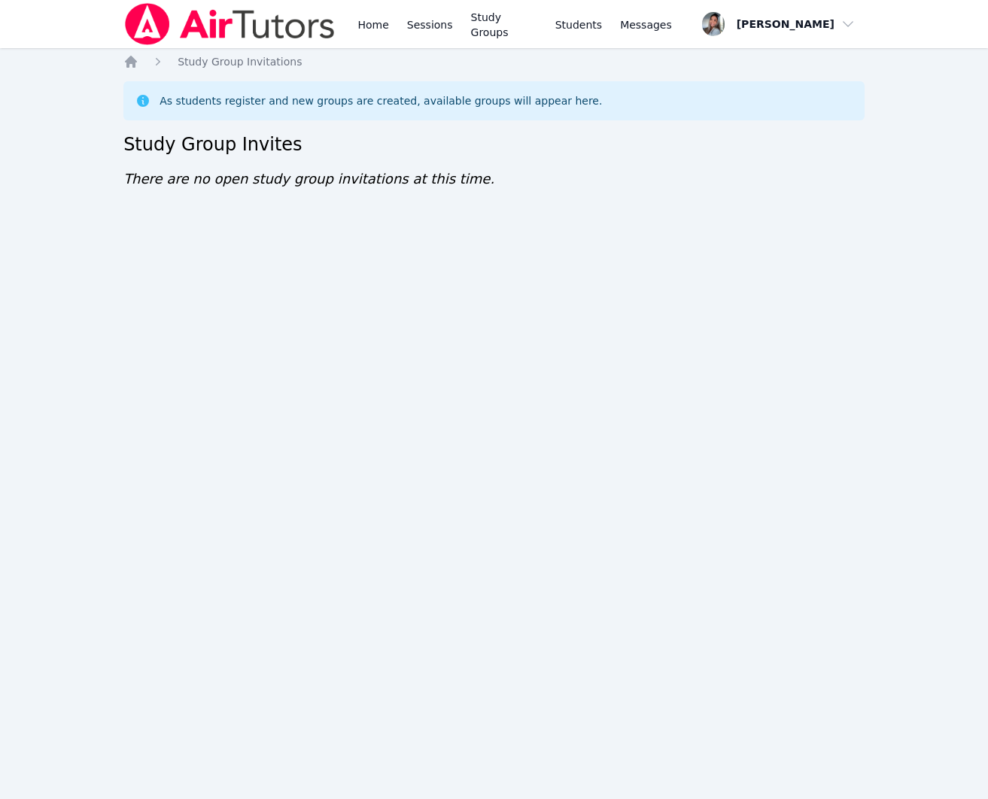
click at [140, 60] on ol "Home Study Group Invitations" at bounding box center [212, 61] width 178 height 15
click at [132, 65] on icon "Breadcrumb" at bounding box center [131, 62] width 12 height 12
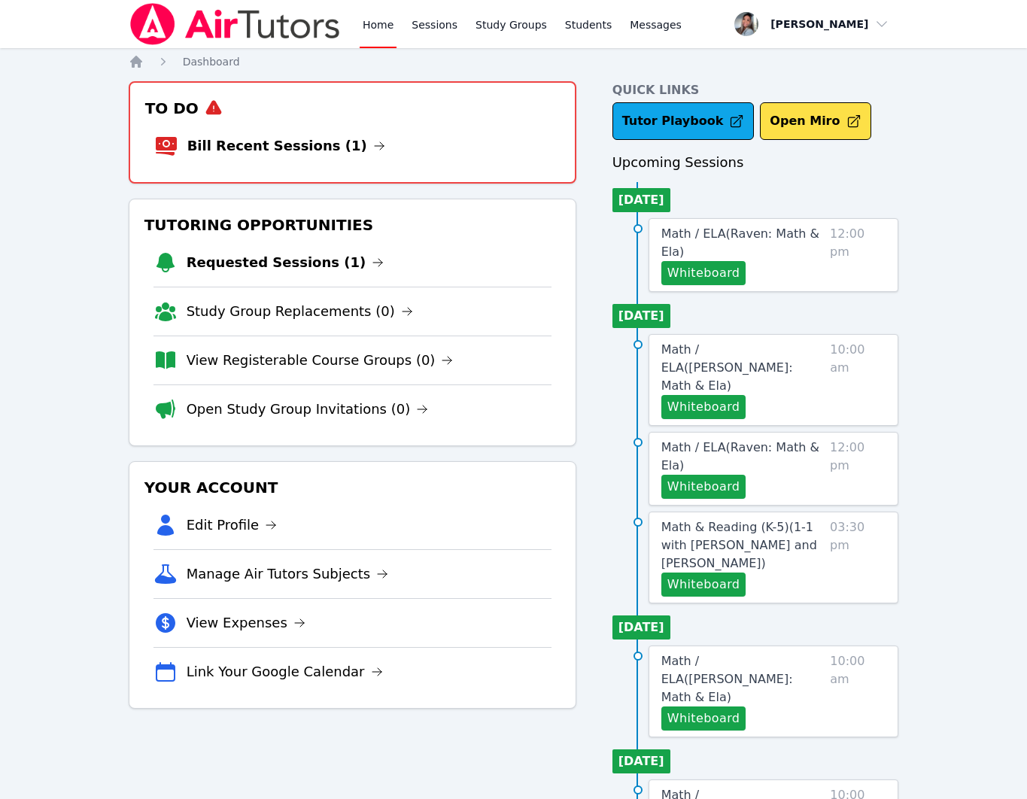
click at [270, 266] on link "Requested Sessions (1)" at bounding box center [286, 262] width 198 height 21
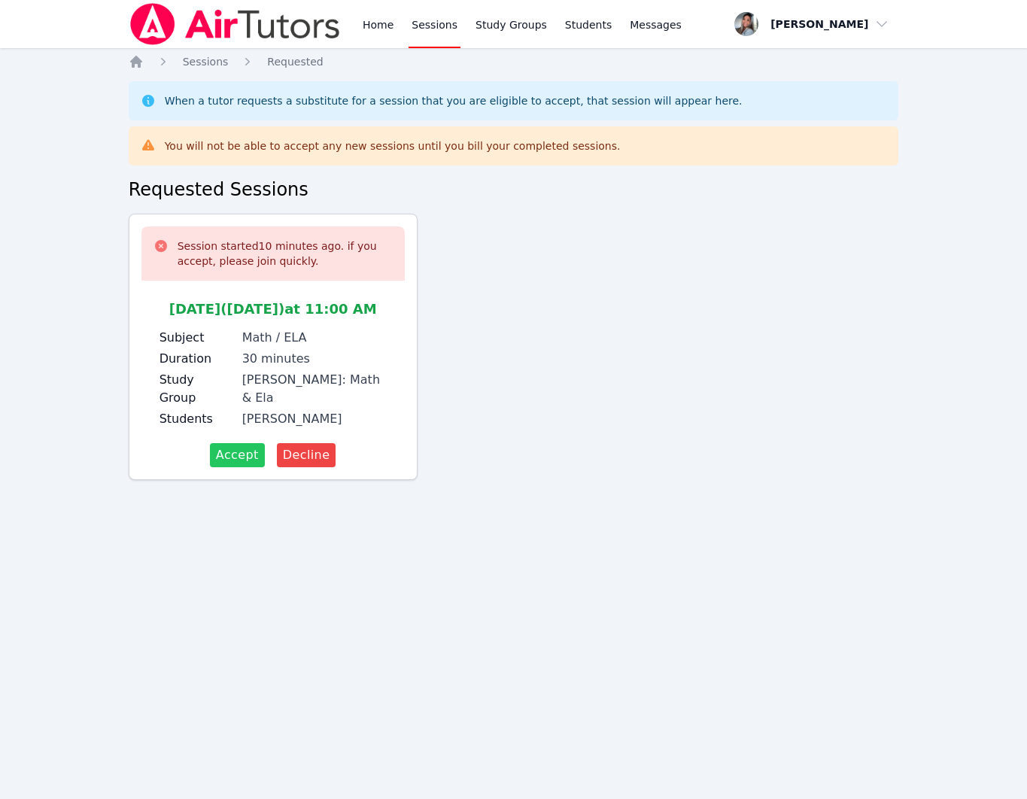
click at [224, 462] on span "Accept" at bounding box center [237, 455] width 43 height 18
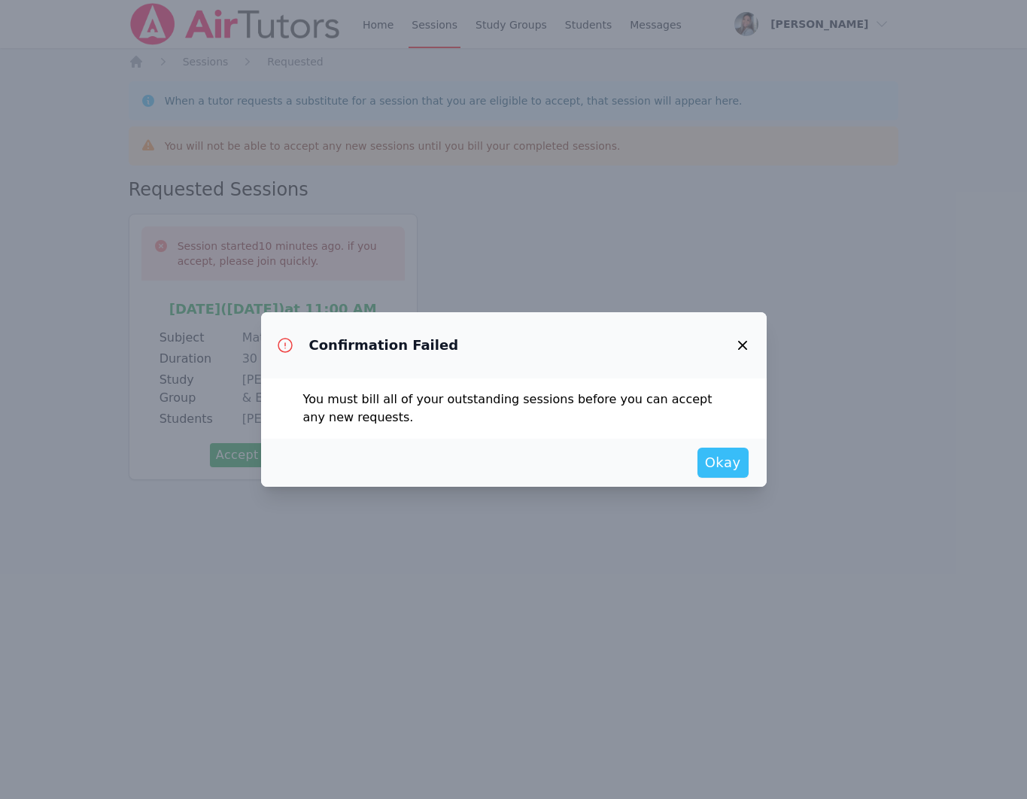
click at [723, 471] on span "Okay" at bounding box center [723, 462] width 36 height 21
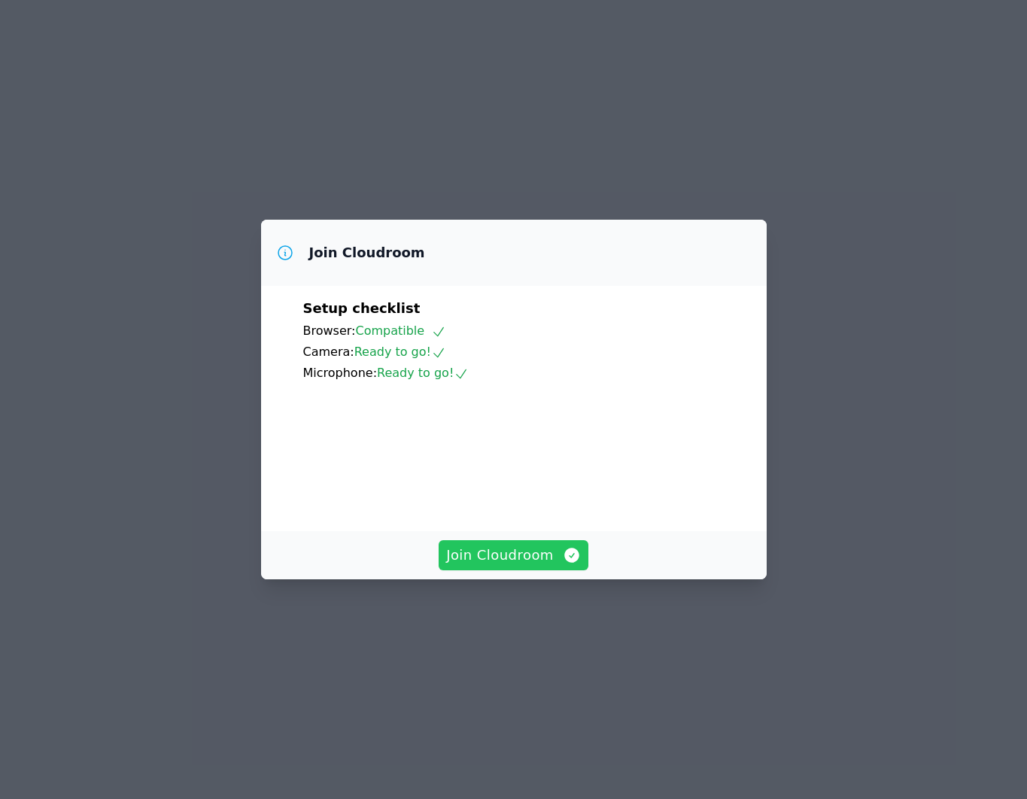
click at [517, 566] on span "Join Cloudroom" at bounding box center [513, 555] width 135 height 21
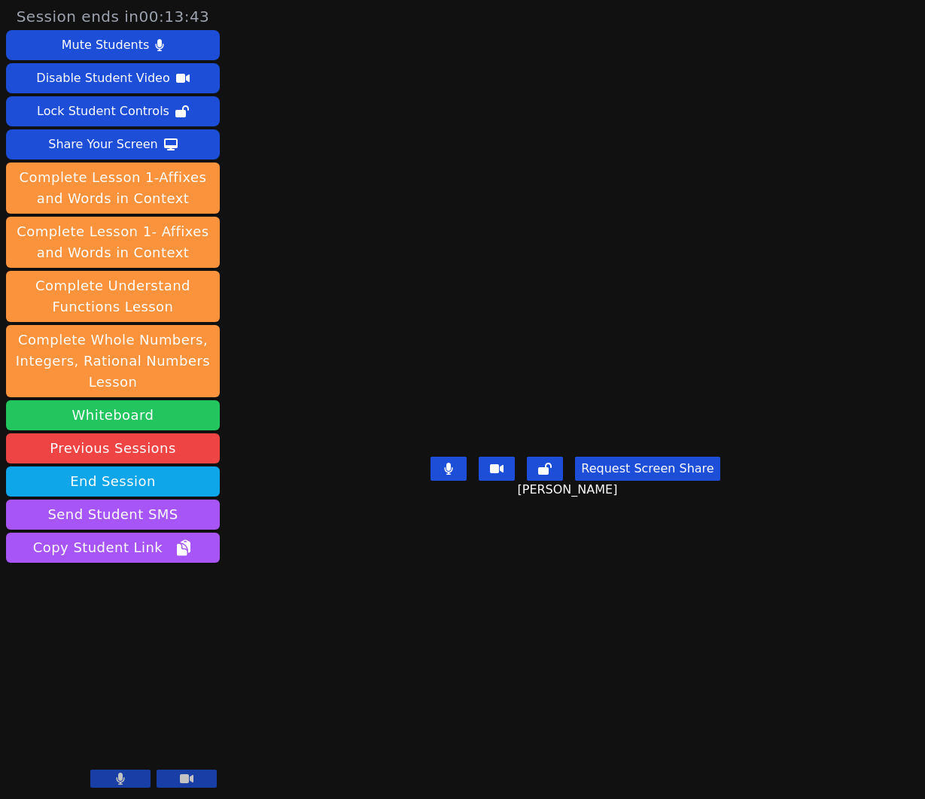
click at [203, 420] on button "Whiteboard" at bounding box center [113, 415] width 214 height 30
click at [156, 414] on button "Whiteboard" at bounding box center [113, 415] width 214 height 30
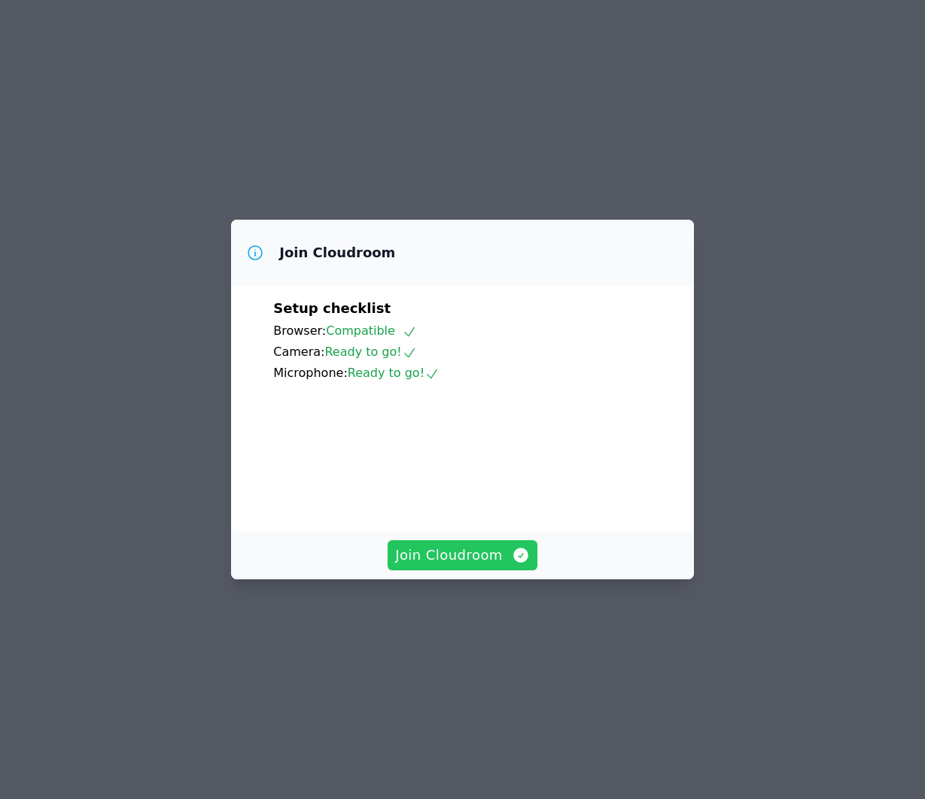
click at [497, 566] on span "Join Cloudroom" at bounding box center [462, 555] width 135 height 21
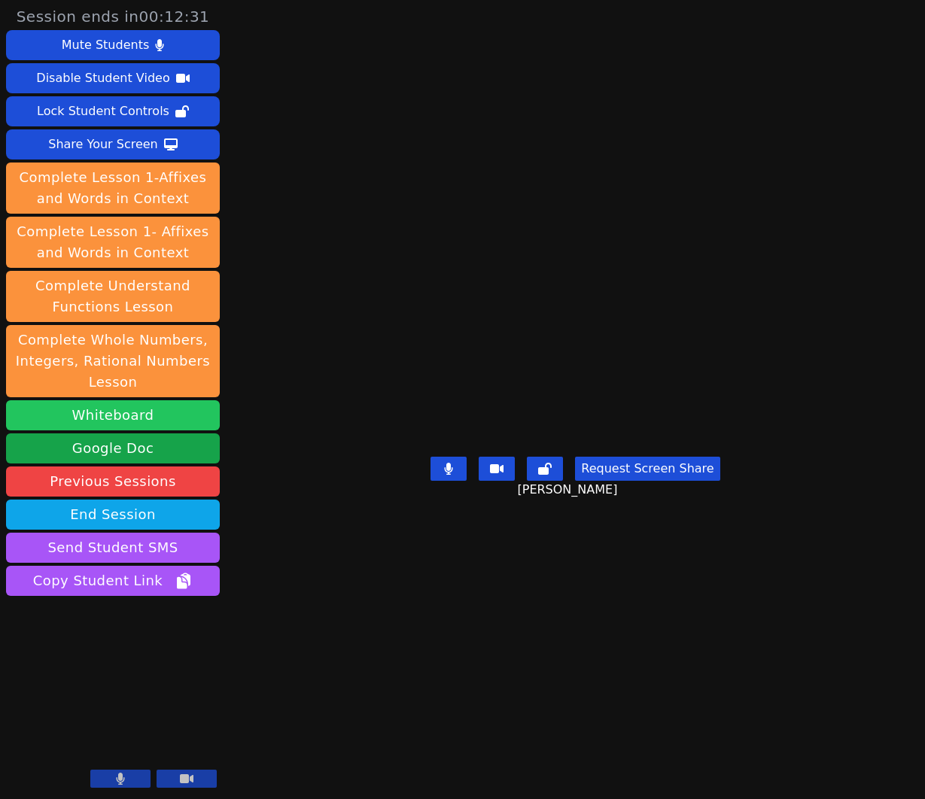
click at [178, 409] on button "Whiteboard" at bounding box center [113, 415] width 214 height 30
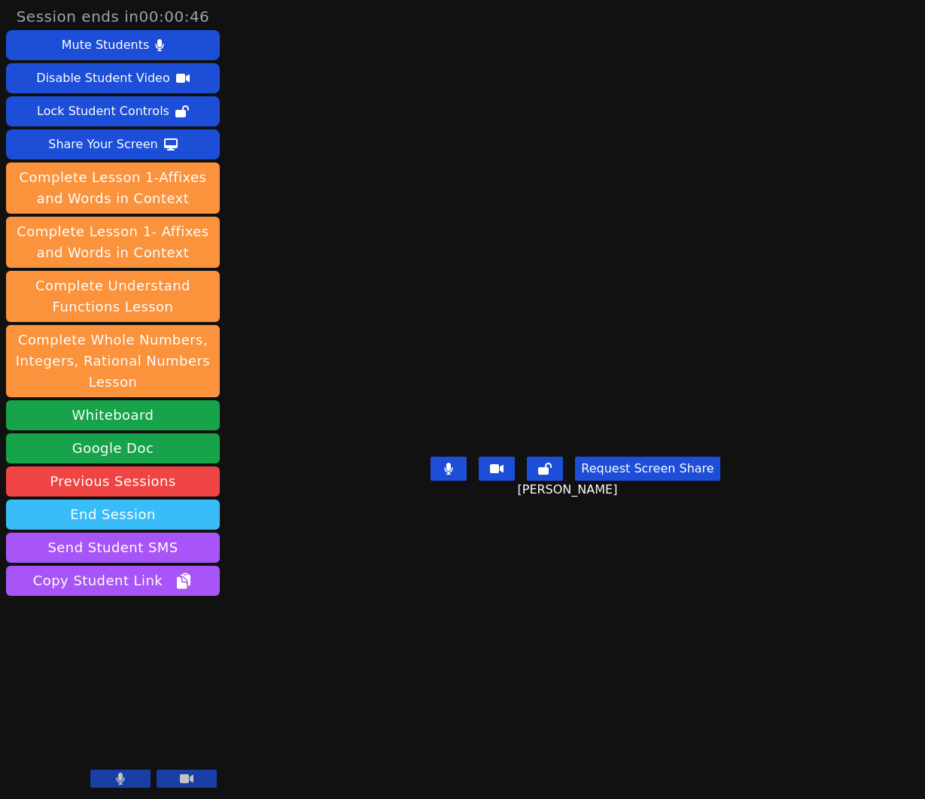
click at [191, 519] on button "End Session" at bounding box center [113, 515] width 214 height 30
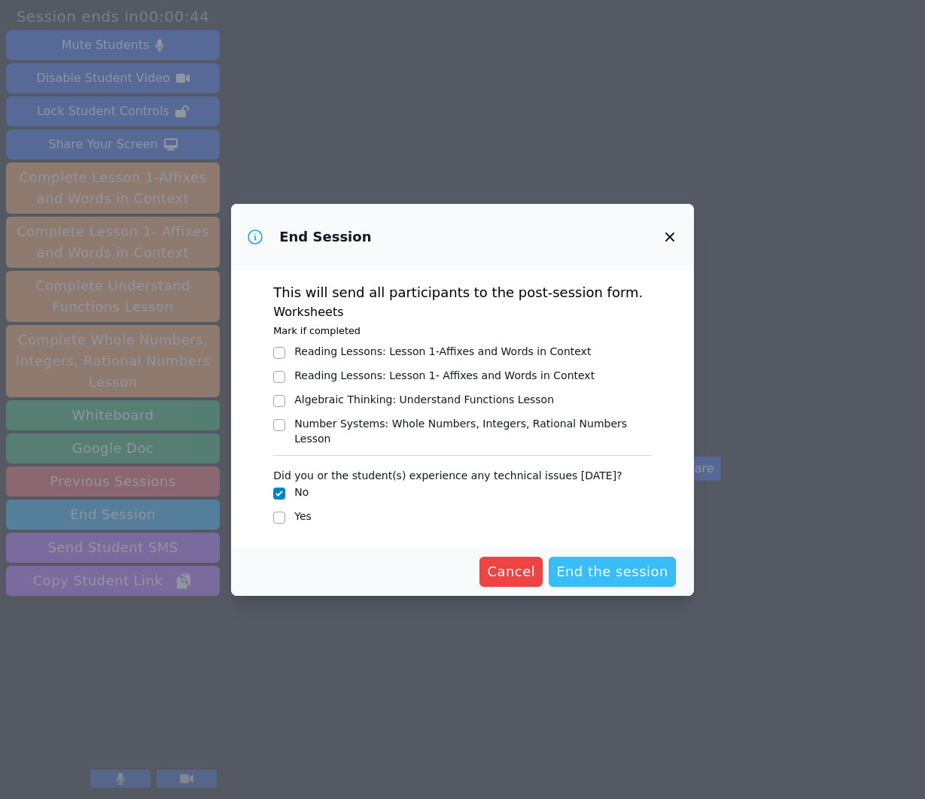
click at [627, 571] on span "End the session" at bounding box center [612, 572] width 112 height 21
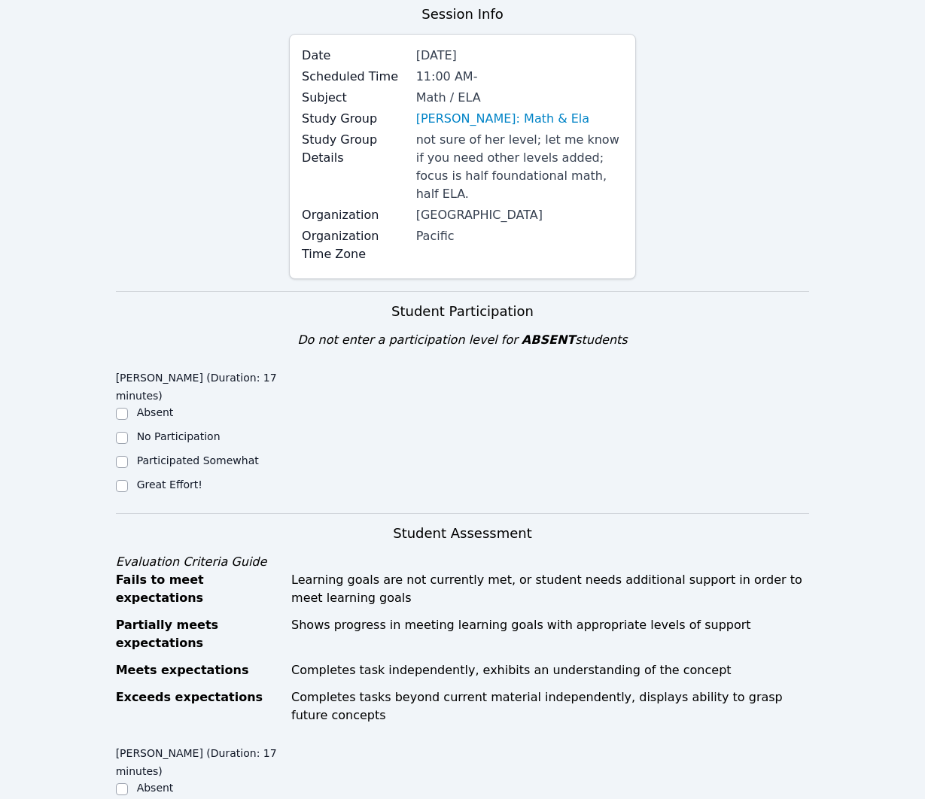
scroll to position [125, 0]
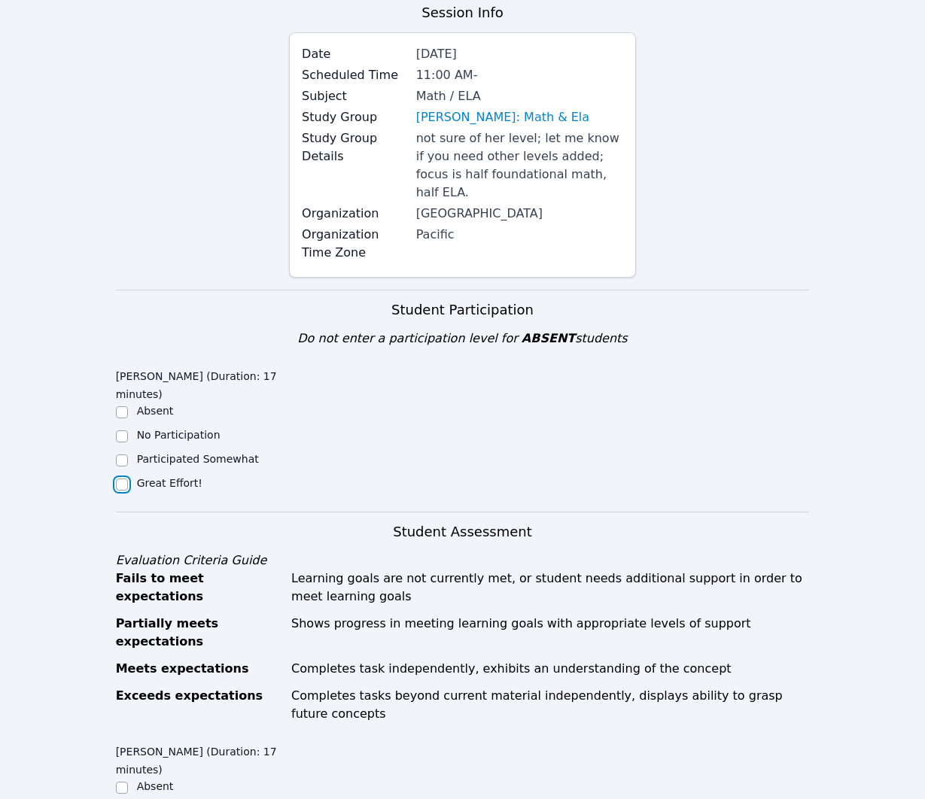
click at [124, 479] on input "Great Effort!" at bounding box center [122, 485] width 12 height 12
checkbox input "true"
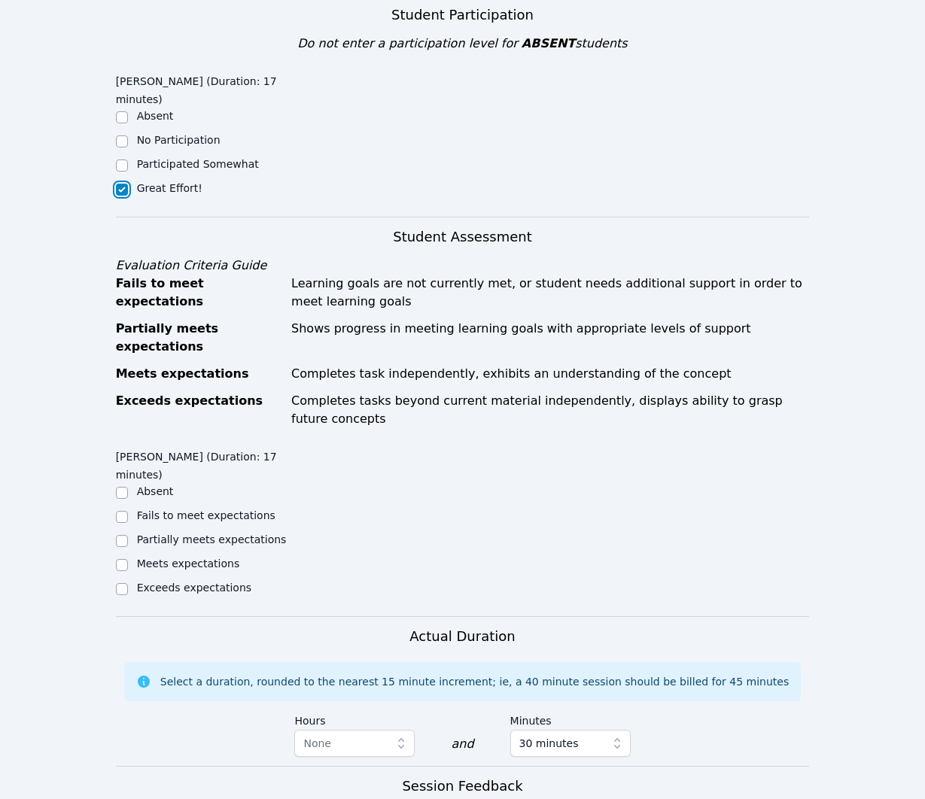
scroll to position [422, 0]
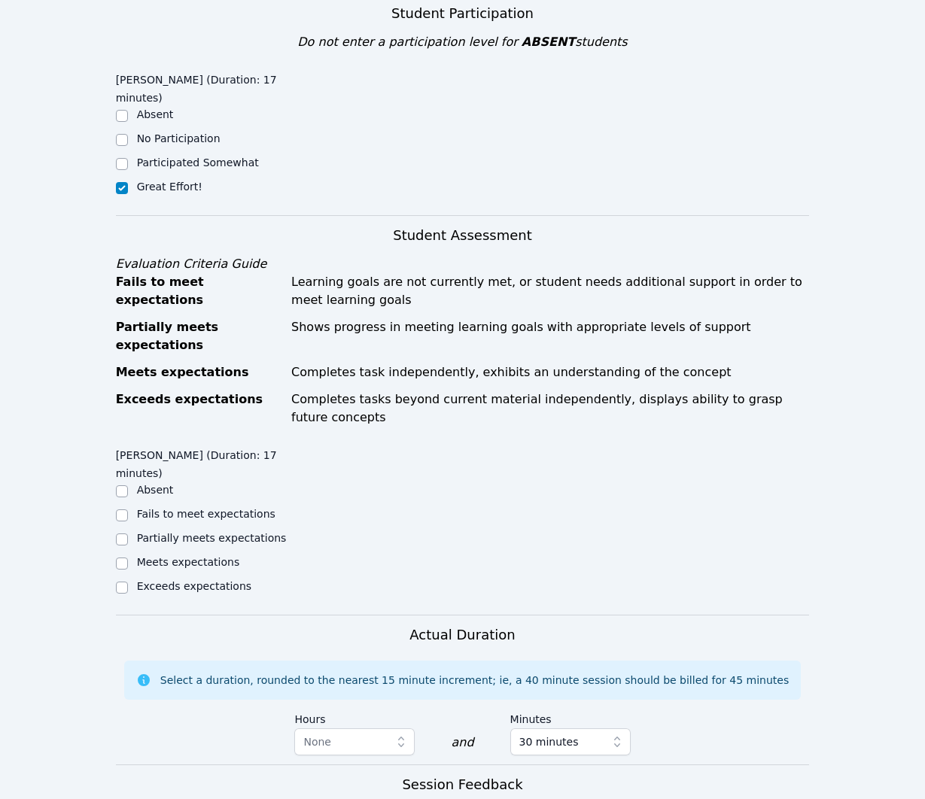
click at [224, 556] on label "Meets expectations" at bounding box center [188, 562] width 103 height 12
click at [128, 558] on input "Meets expectations" at bounding box center [122, 564] width 12 height 12
checkbox input "true"
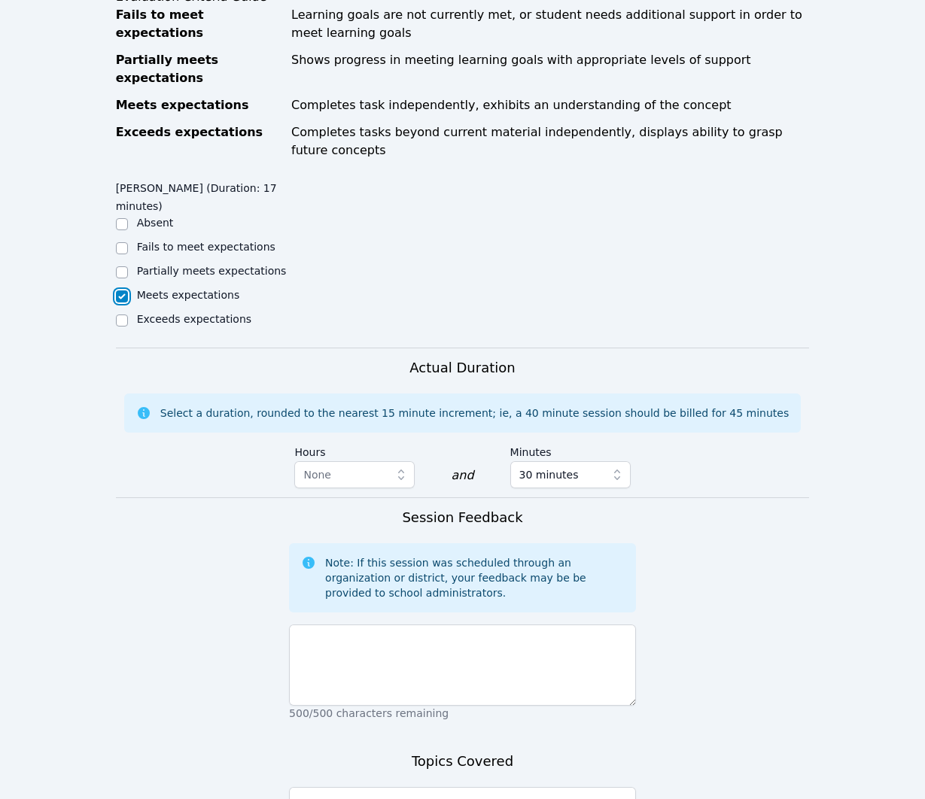
scroll to position [814, 0]
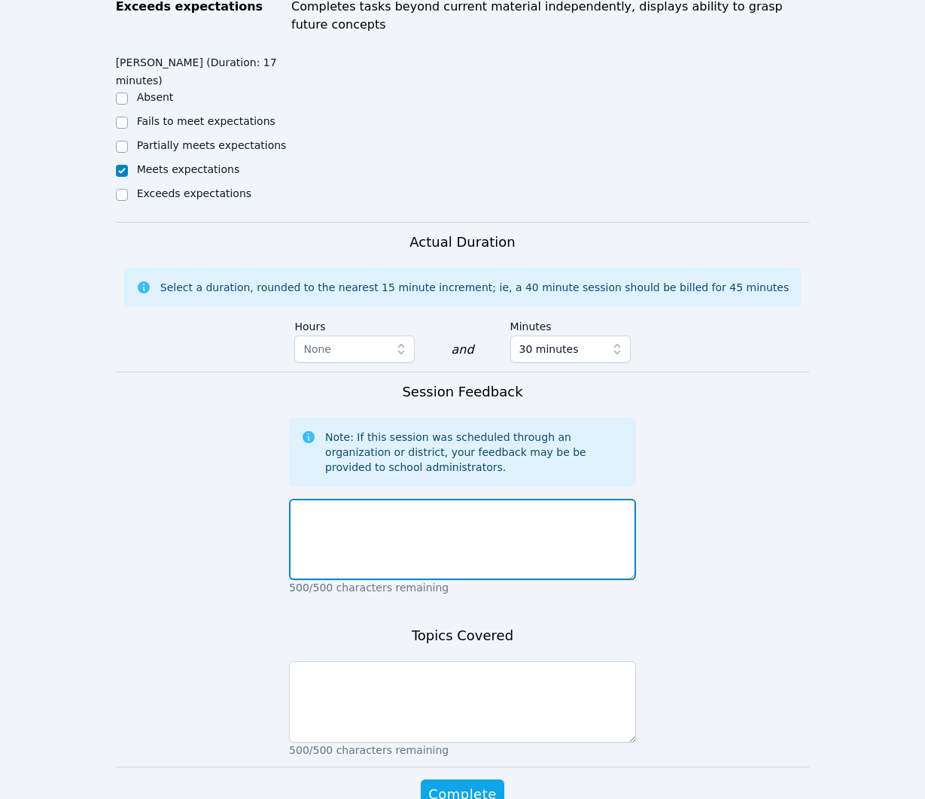
click at [420, 530] on textarea at bounding box center [462, 539] width 347 height 81
click at [471, 499] on textarea "Great introductory session." at bounding box center [462, 539] width 347 height 81
click at [501, 499] on textarea "Great introductory session. We navigated the Miro tools" at bounding box center [462, 539] width 347 height 81
click at [455, 502] on textarea "Great introductory session. We navigated and practiced using the Miro tools" at bounding box center [462, 539] width 347 height 81
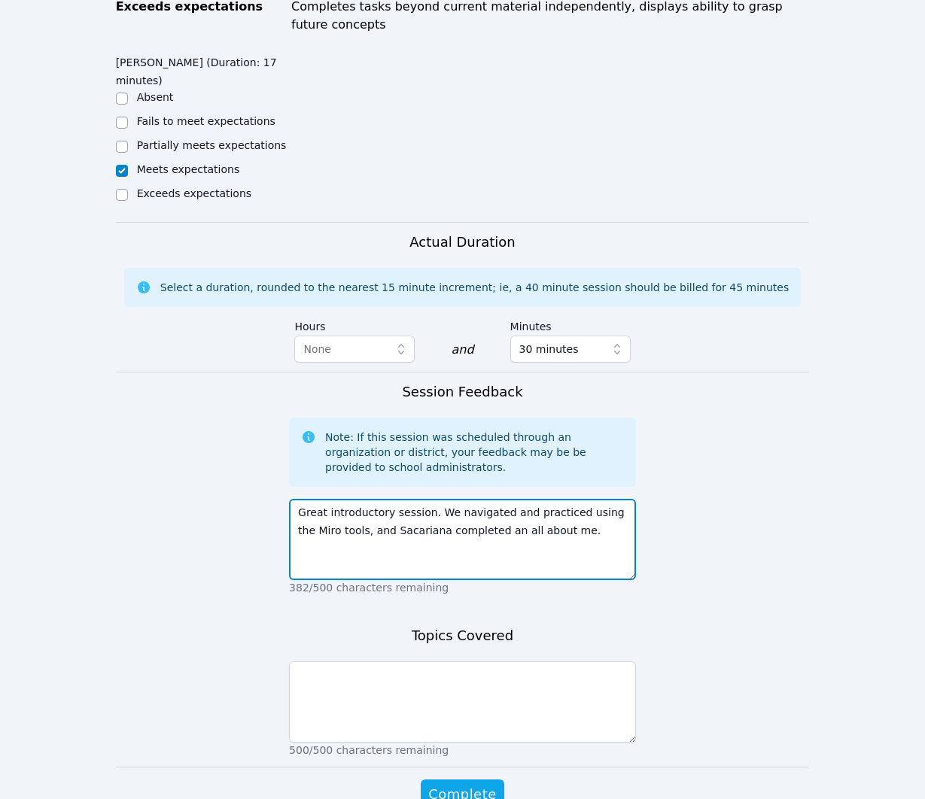
click at [570, 507] on textarea "Great introductory session. We navigated and practiced using the Miro tools, an…" at bounding box center [462, 539] width 347 height 81
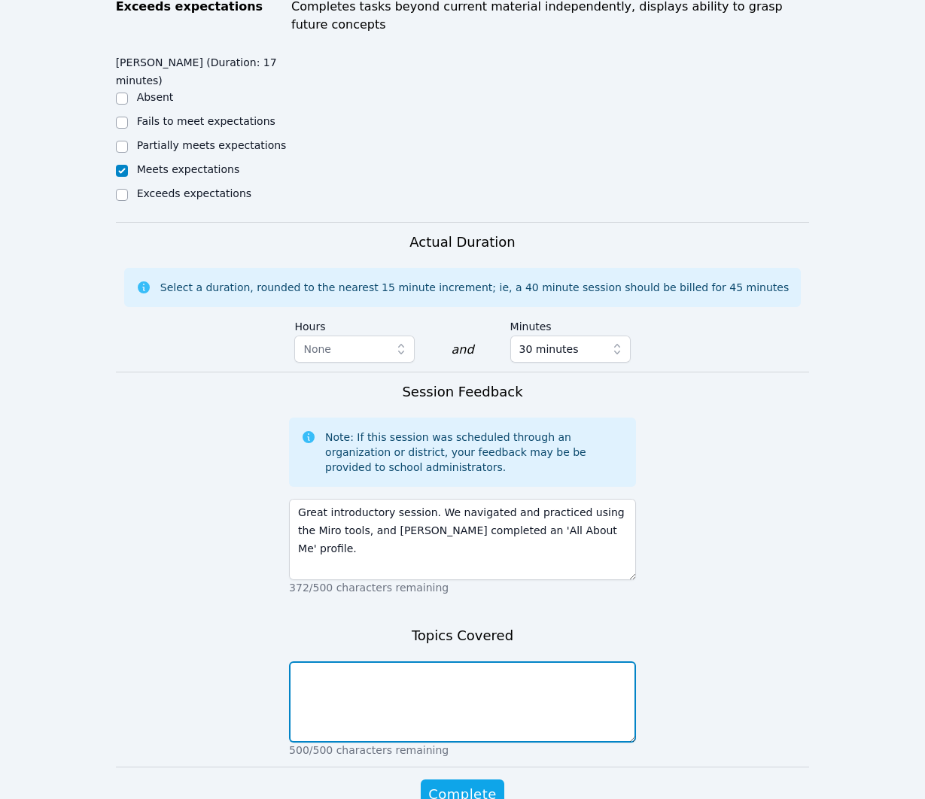
click at [583, 662] on textarea at bounding box center [462, 702] width 347 height 81
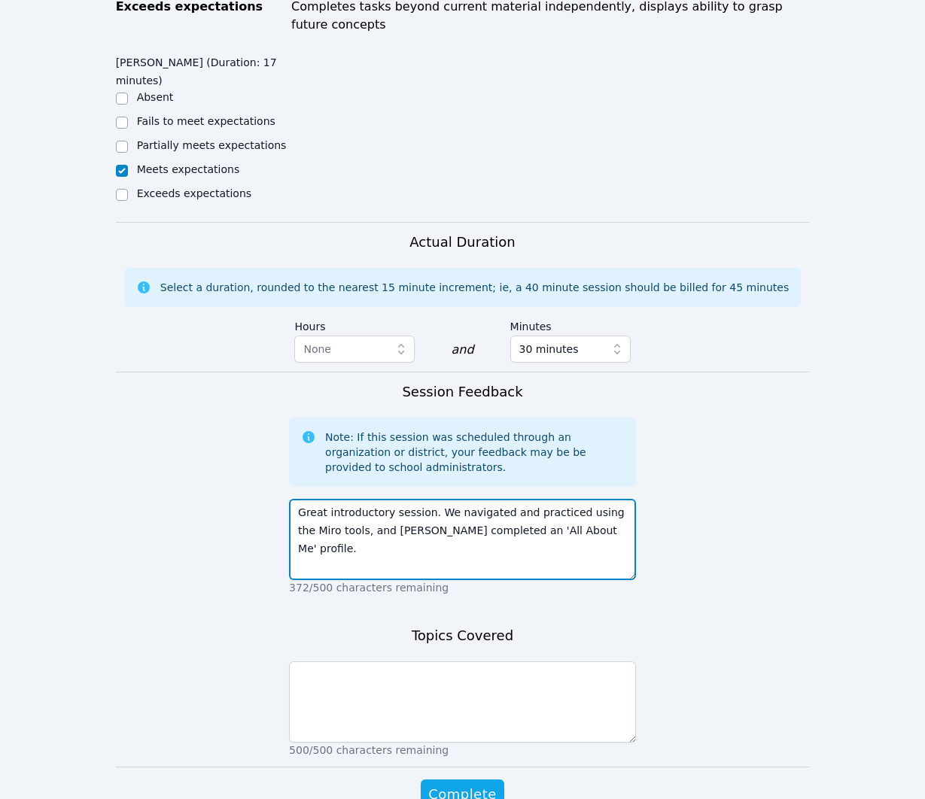
click at [586, 499] on textarea "Great introductory session. We navigated and practiced using the Miro tools, an…" at bounding box center [462, 539] width 347 height 81
type textarea "Great introductory session. We navigated and practiced using the Miro tools, an…"
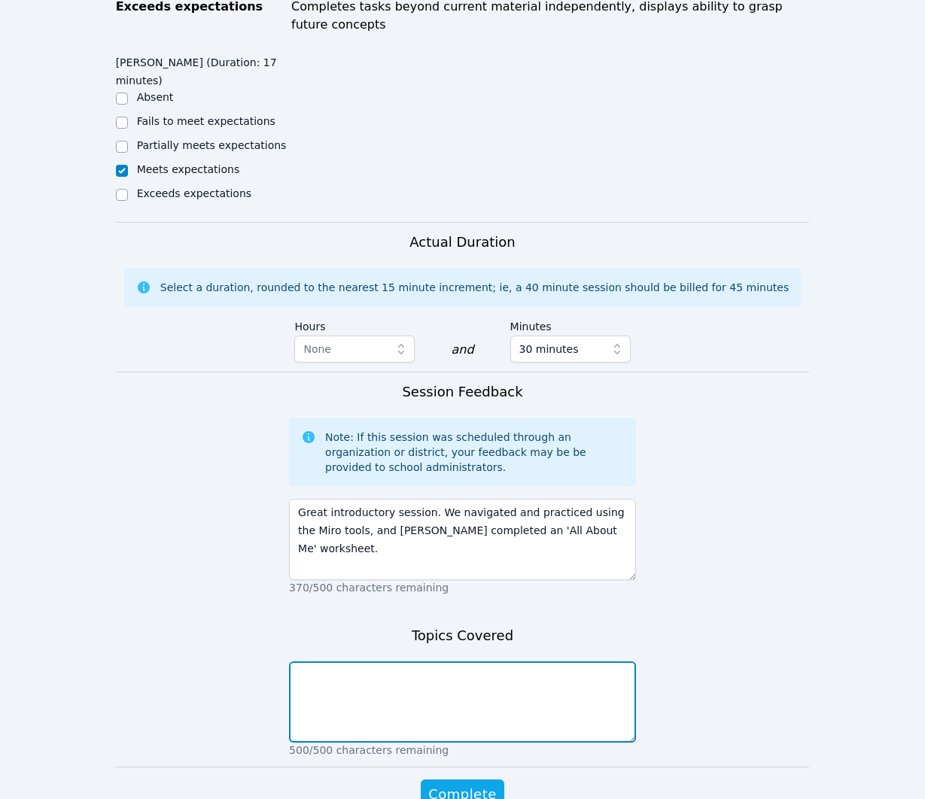
click at [565, 662] on textarea at bounding box center [462, 702] width 347 height 81
type textarea "Navigating Miro tools All About Me"
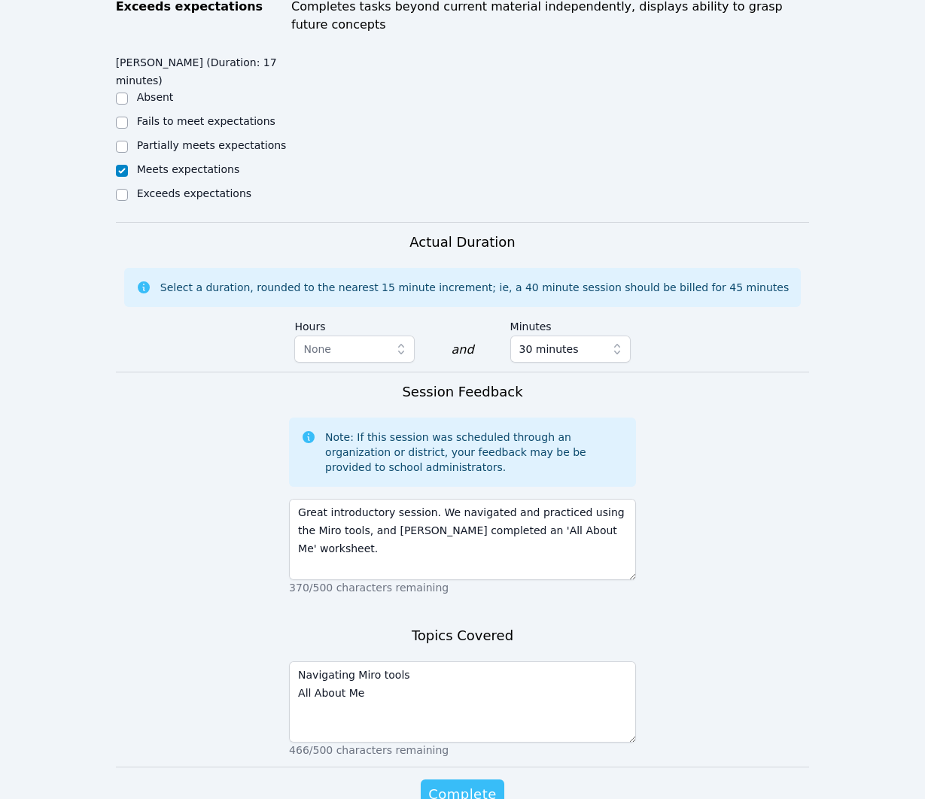
click at [461, 784] on span "Complete" at bounding box center [462, 794] width 68 height 21
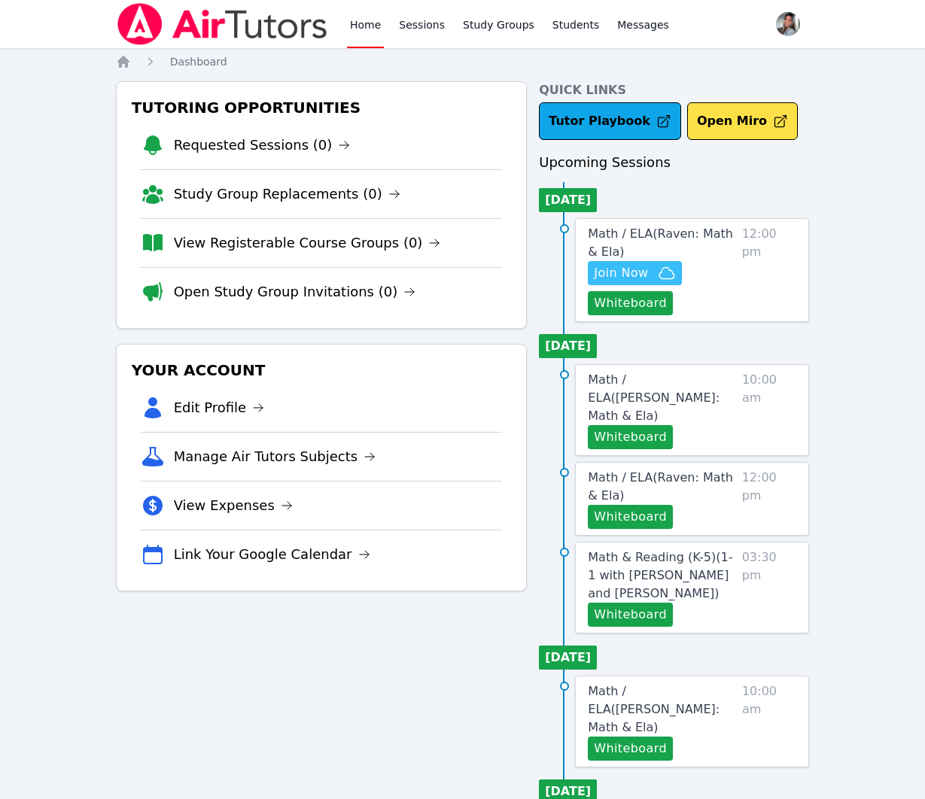
click at [629, 282] on button "Join Now" at bounding box center [634, 273] width 93 height 24
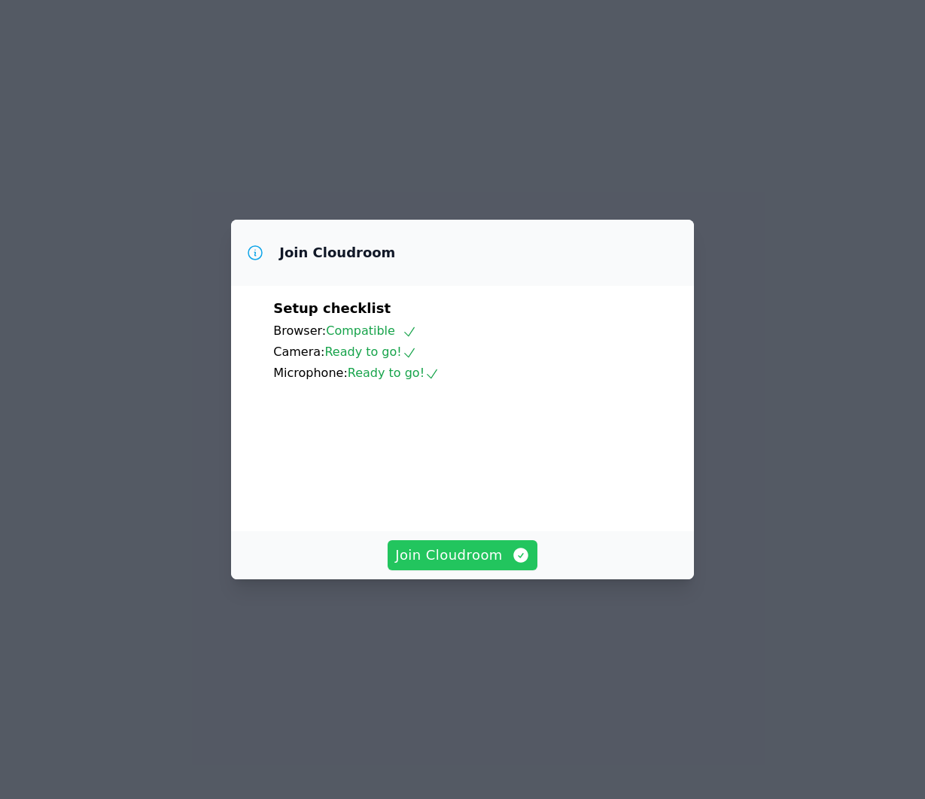
click at [510, 571] on button "Join Cloudroom" at bounding box center [463, 555] width 150 height 30
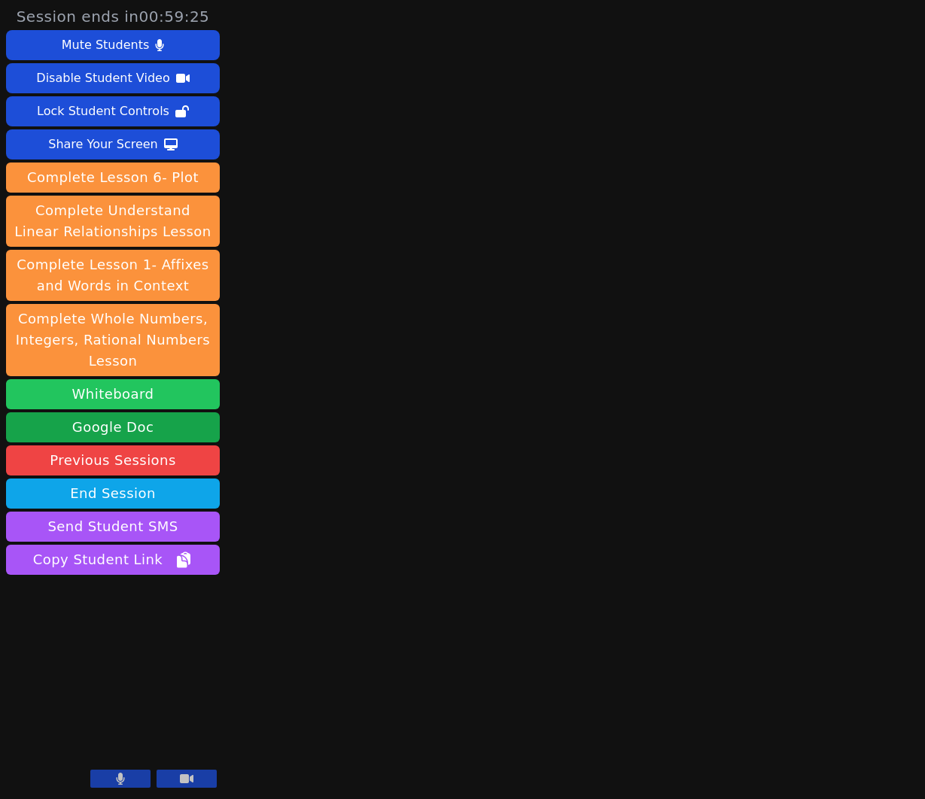
click at [115, 397] on button "Whiteboard" at bounding box center [113, 394] width 214 height 30
click at [163, 387] on button "Whiteboard" at bounding box center [113, 394] width 214 height 30
click at [115, 778] on button at bounding box center [120, 779] width 60 height 18
click at [867, 701] on div "Session ends in 00:57:40 Mute Students Disable Student Video Lock Student Contr…" at bounding box center [462, 399] width 925 height 799
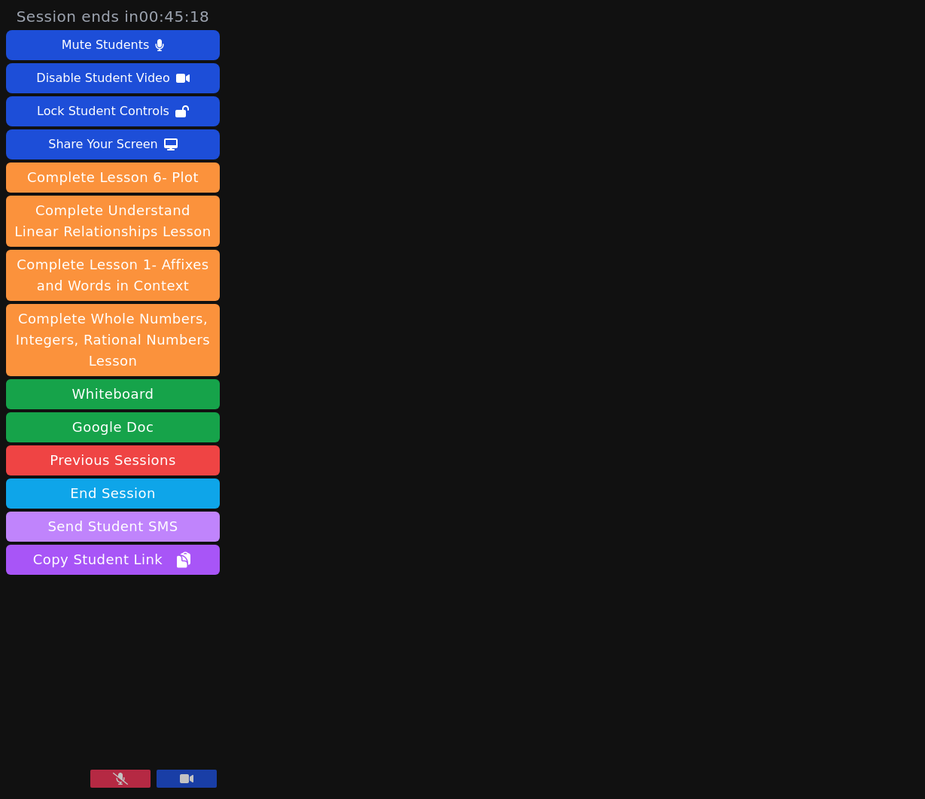
click at [72, 528] on button "Send Student SMS" at bounding box center [113, 527] width 214 height 30
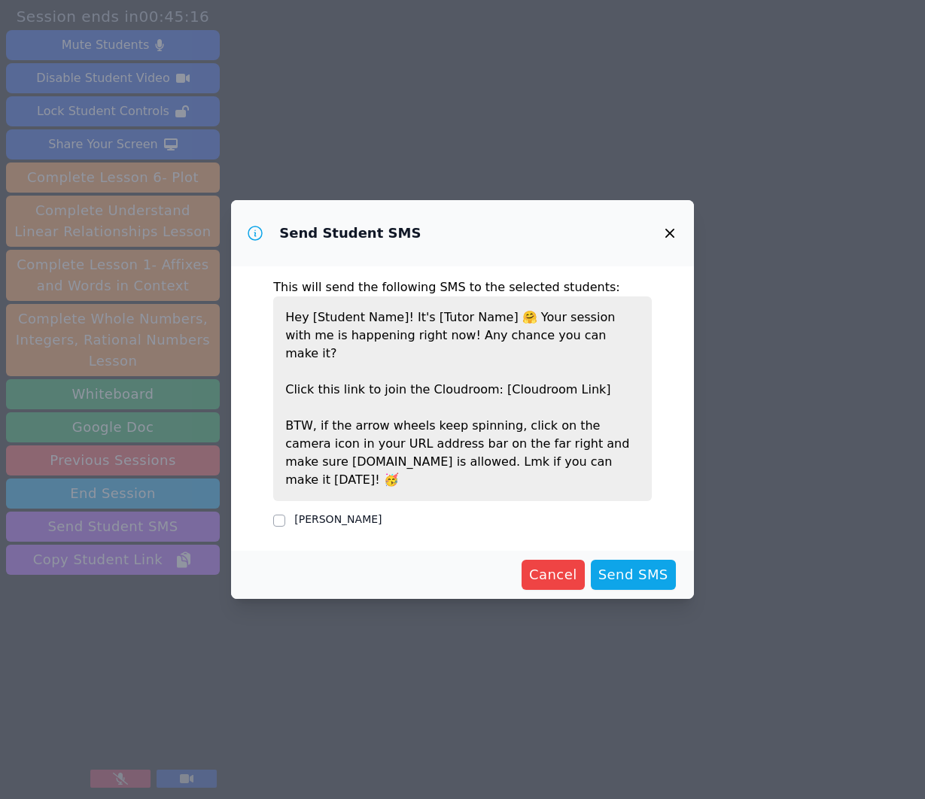
click at [349, 513] on label "RAVEN BROWN" at bounding box center [337, 519] width 87 height 12
click at [285, 515] on input "RAVEN BROWN" at bounding box center [279, 521] width 12 height 12
checkbox input "true"
click at [650, 565] on span "Send SMS" at bounding box center [633, 575] width 70 height 21
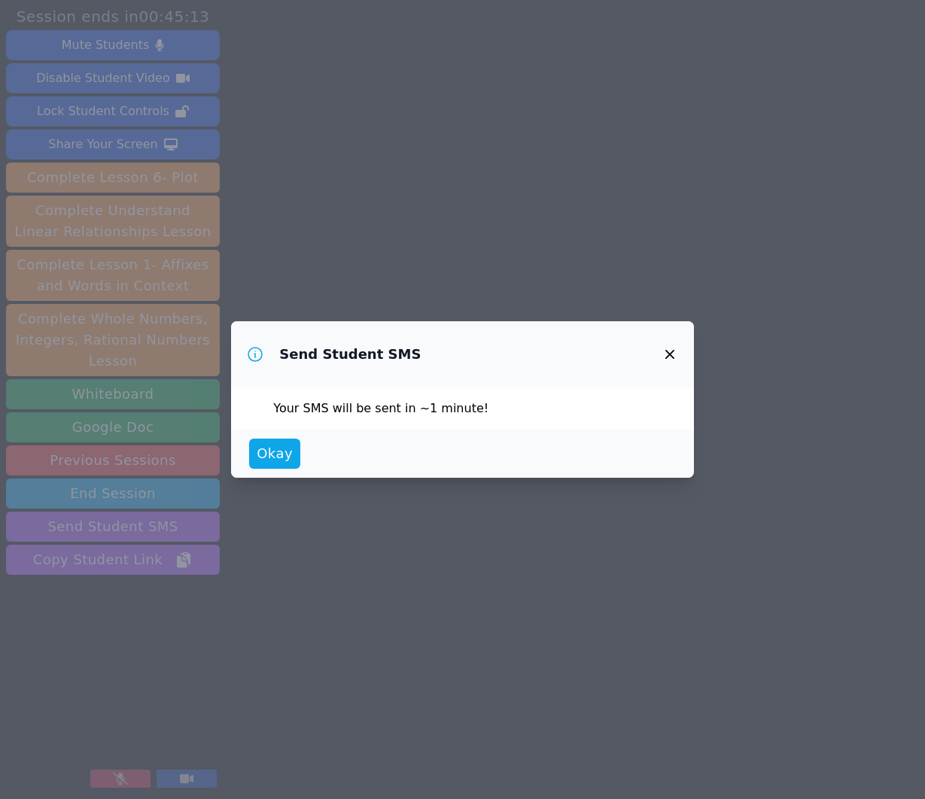
click at [249, 449] on button "Okay" at bounding box center [274, 454] width 51 height 30
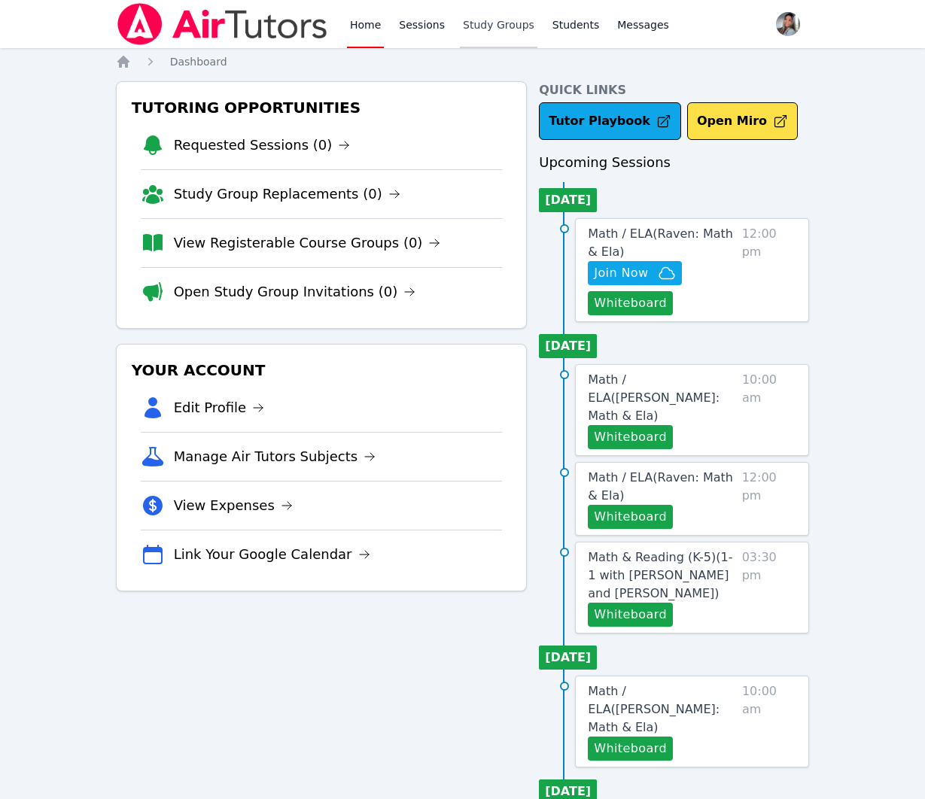
click at [473, 35] on link "Study Groups" at bounding box center [499, 24] width 78 height 48
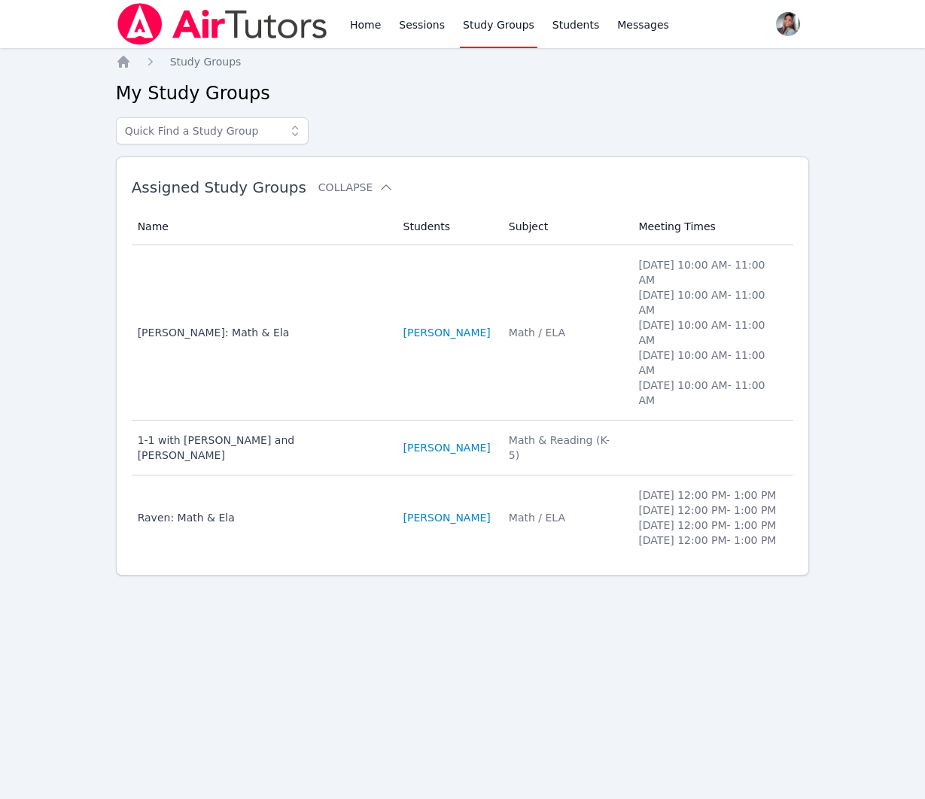
click at [529, 506] on td "Subject Math / ELA" at bounding box center [565, 518] width 130 height 84
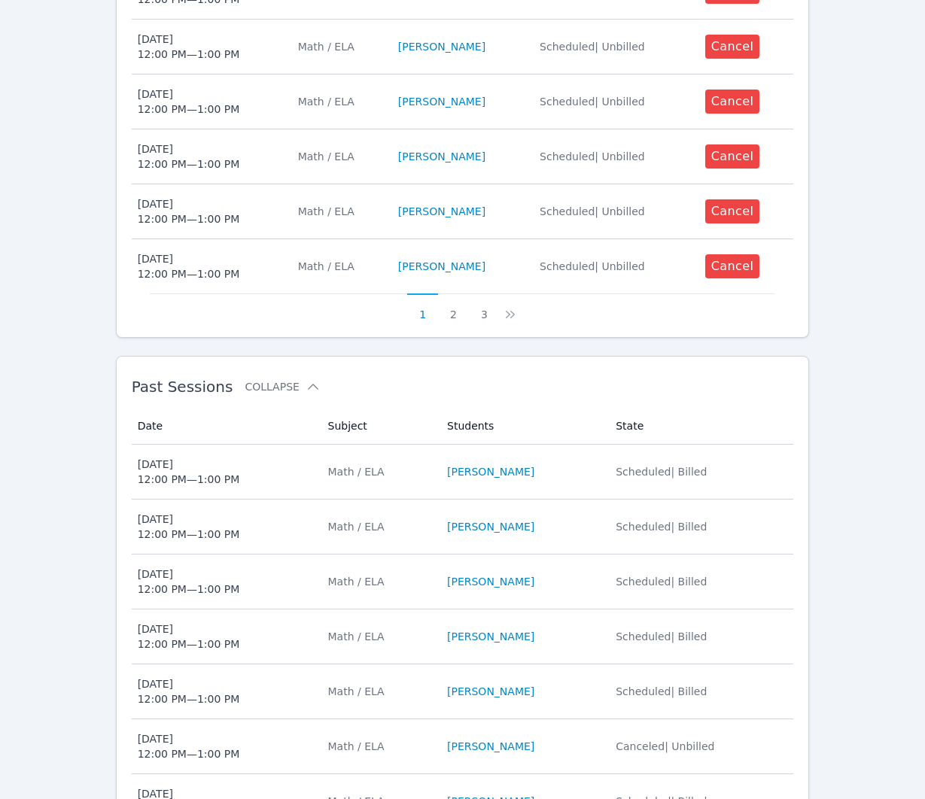
scroll to position [829, 0]
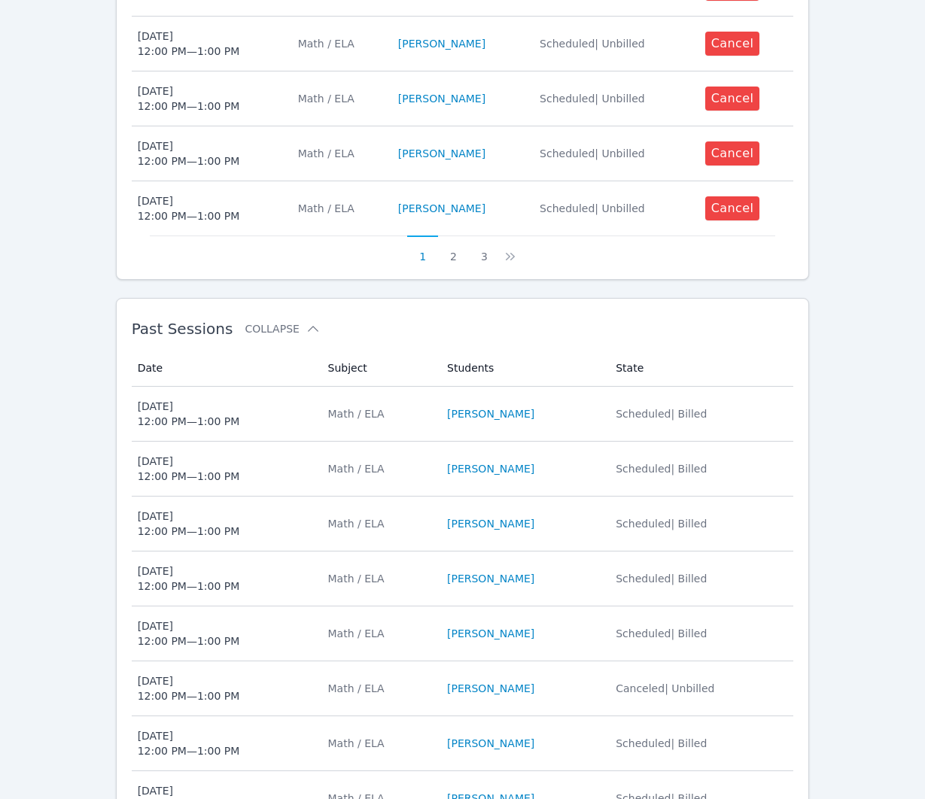
click at [294, 393] on td "Date [DATE] 12:00 PM — 1:00 PM" at bounding box center [225, 414] width 187 height 55
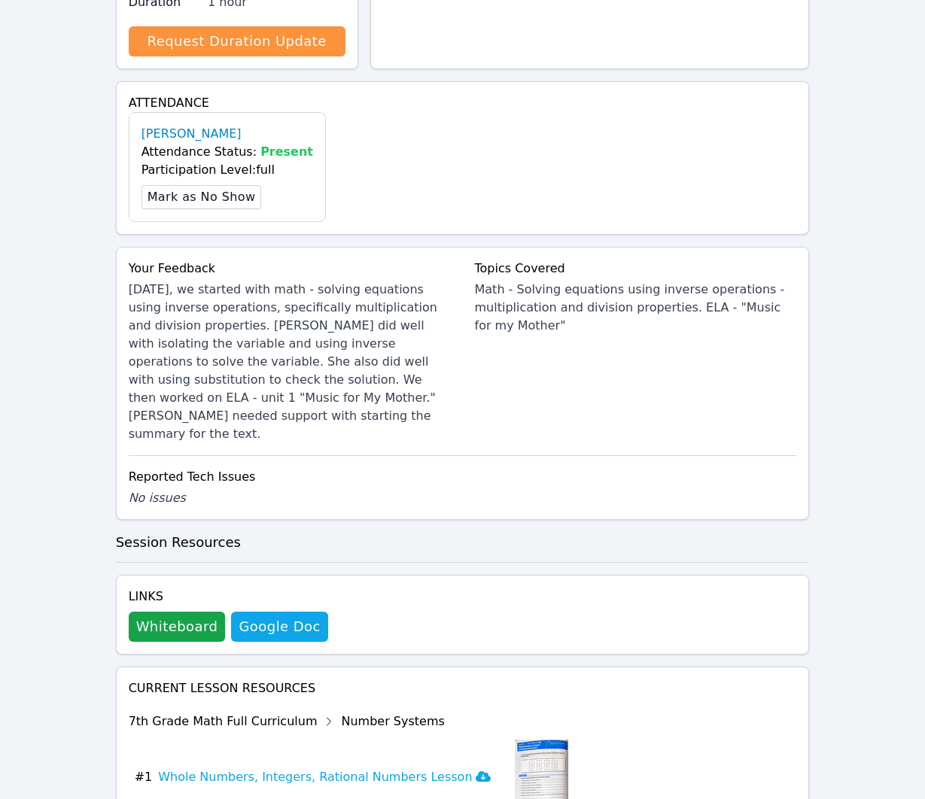
scroll to position [431, 0]
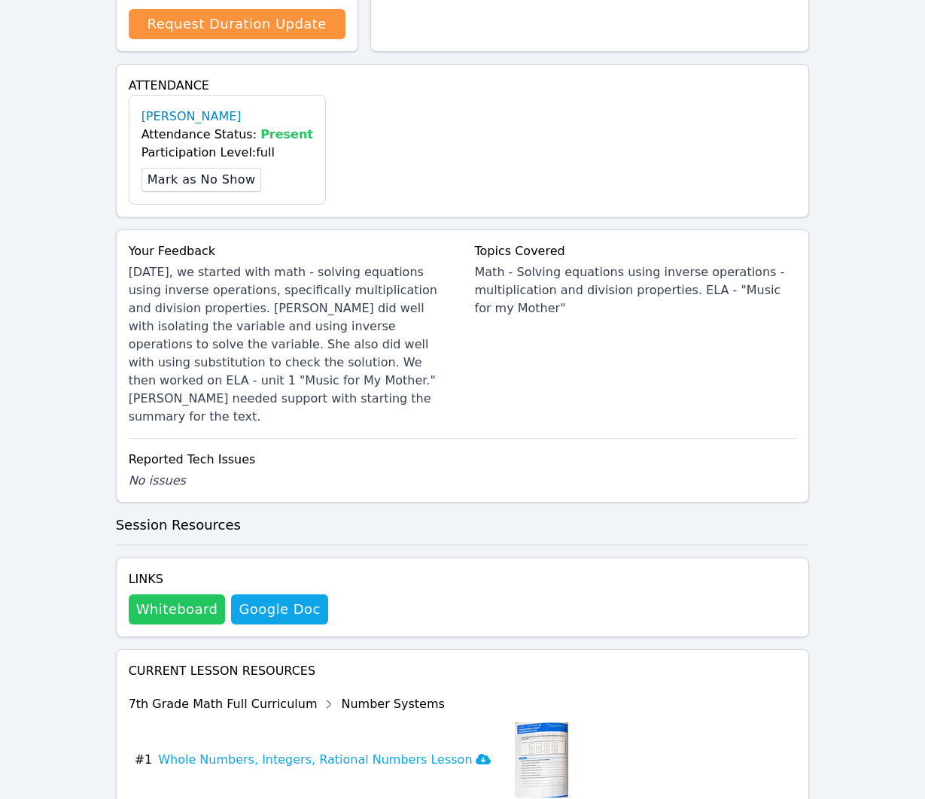
click at [201, 595] on button "Whiteboard" at bounding box center [177, 610] width 97 height 30
